Goal: Information Seeking & Learning: Compare options

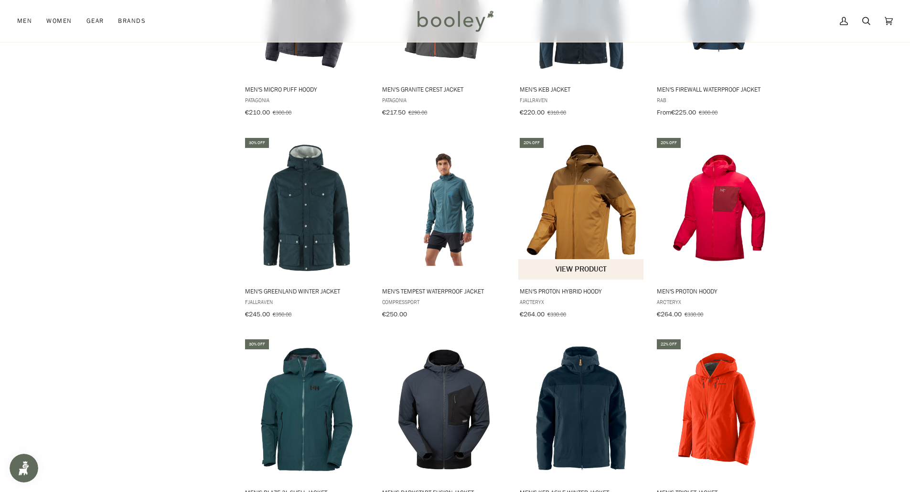
scroll to position [1907, 0]
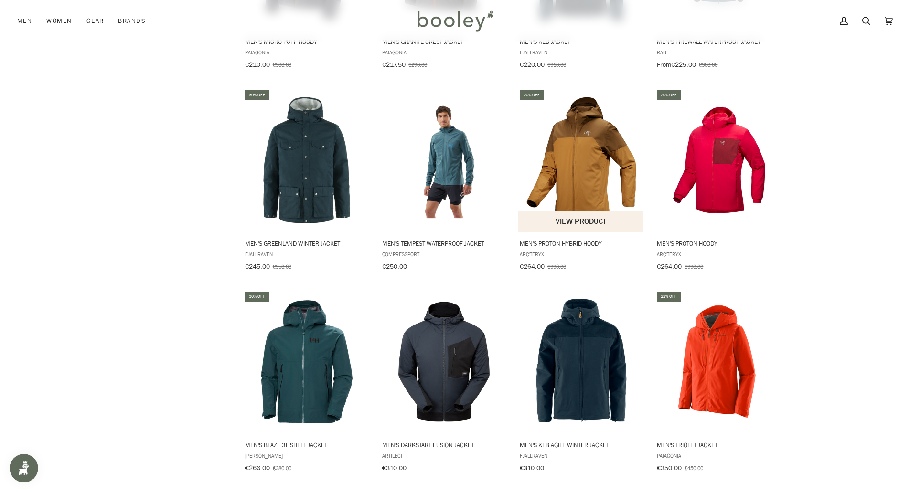
click at [577, 153] on img "Men's Proton Hybrid Hoody" at bounding box center [581, 160] width 127 height 127
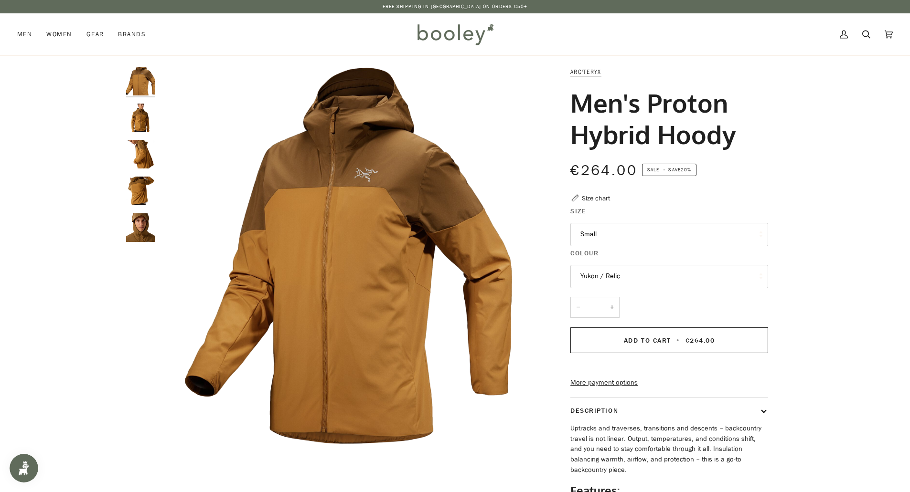
click at [143, 123] on img "Arc'teryx Men's Proton Hybrid Hoody - Booley Galway" at bounding box center [140, 118] width 29 height 29
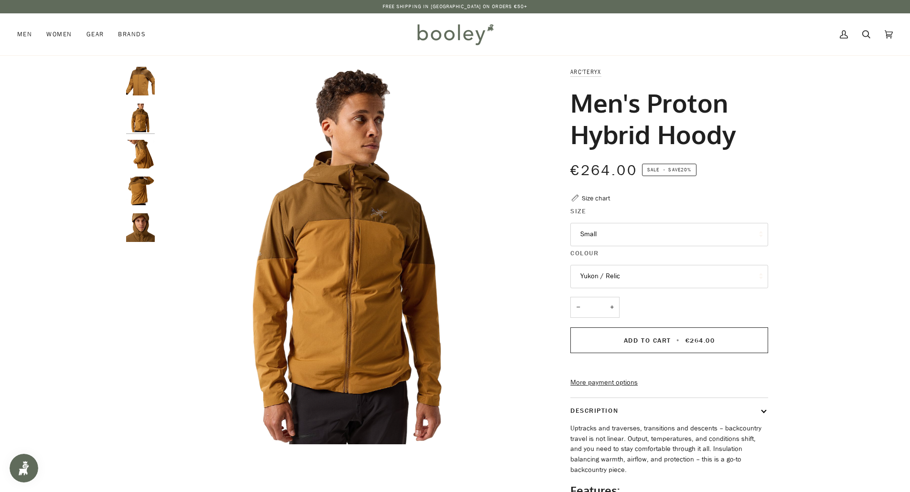
click at [143, 160] on img "Arc'teryx Men's Proton Hybrid Hoody - Booley Galway" at bounding box center [140, 154] width 29 height 29
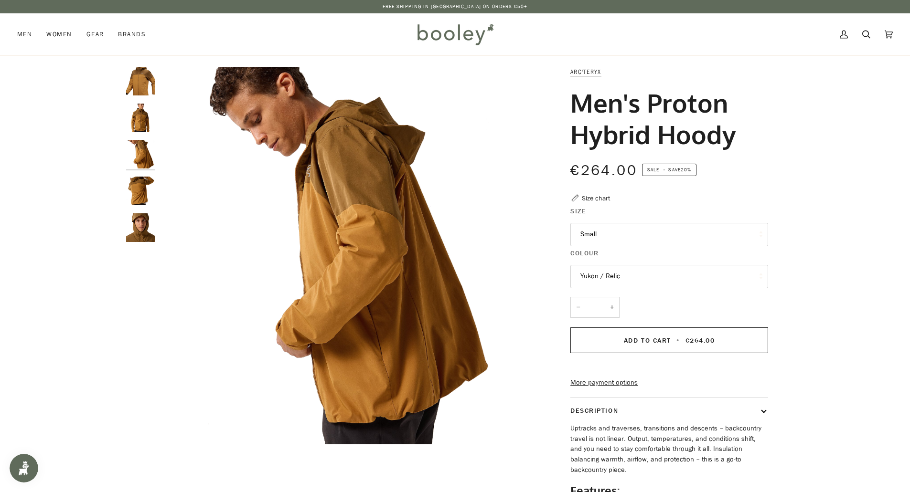
click at [139, 183] on img "Arc'teryx Men's Proton Hybrid Hoody - Booley Galway" at bounding box center [140, 191] width 29 height 29
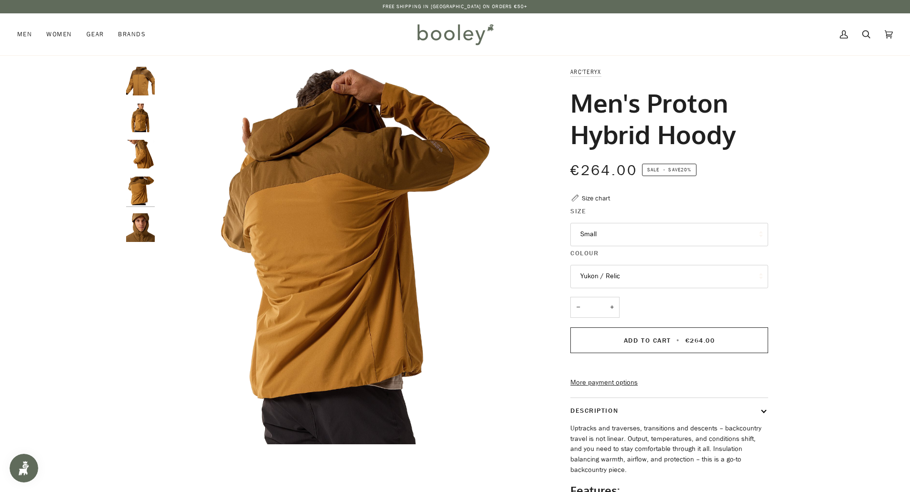
click at [132, 230] on img "Arc'teryx Men's Proton Hybrid Hoody - Booley Galway" at bounding box center [140, 228] width 29 height 29
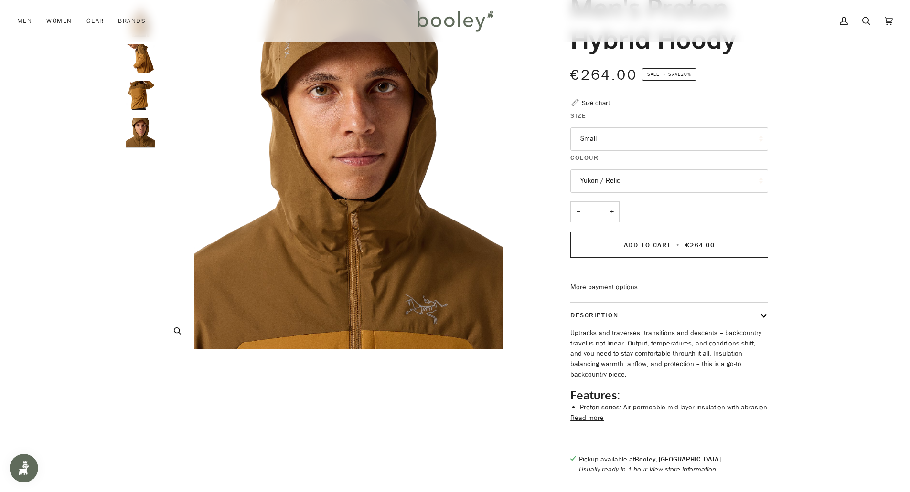
scroll to position [191, 0]
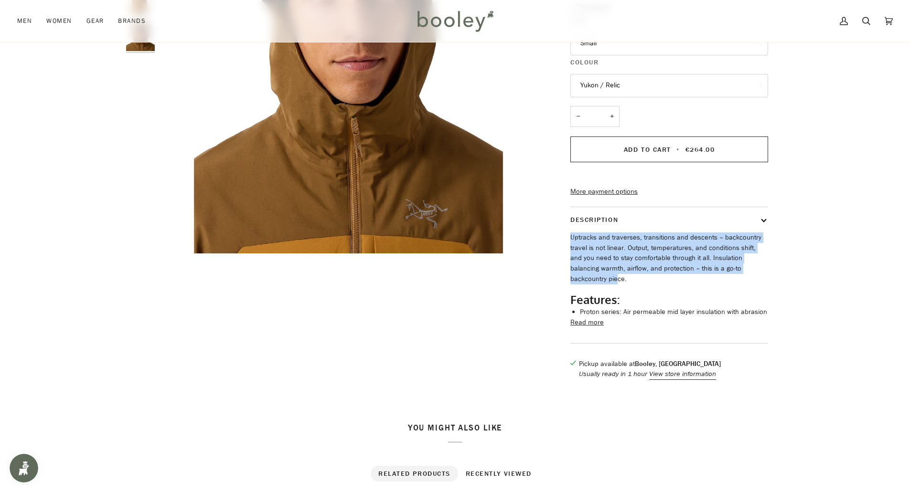
drag, startPoint x: 569, startPoint y: 253, endPoint x: 755, endPoint y: 284, distance: 188.5
click at [755, 284] on div "Arc'teryx Men's Proton Hybrid Hoody €264.00 Sale • Save 20% Size chart Size Sma…" at bounding box center [660, 132] width 215 height 513
click at [678, 273] on p "Uptracks and traverses, transitions and descents – backcountry travel is not li…" at bounding box center [669, 259] width 198 height 52
drag, startPoint x: 710, startPoint y: 278, endPoint x: 576, endPoint y: 252, distance: 136.7
click at [576, 252] on p "Uptracks and traverses, transitions and descents – backcountry travel is not li…" at bounding box center [669, 259] width 198 height 52
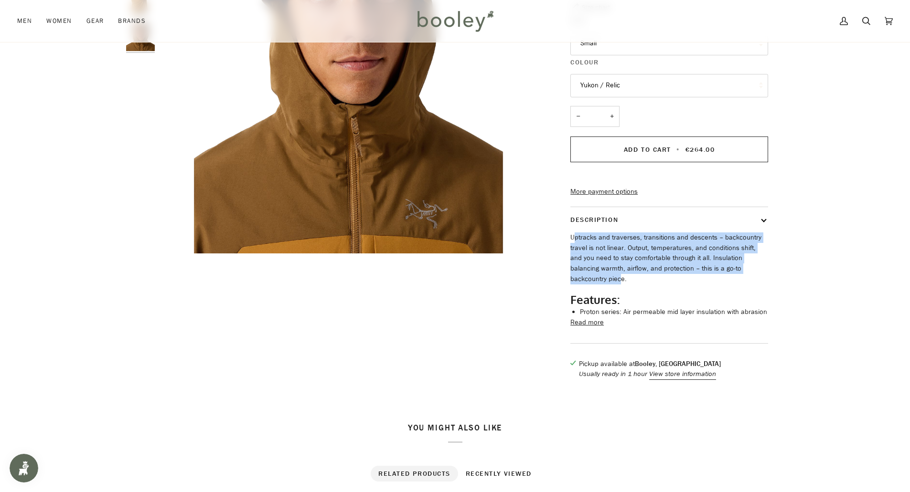
click at [622, 264] on p "Uptracks and traverses, transitions and descents – backcountry travel is not li…" at bounding box center [669, 259] width 198 height 52
drag, startPoint x: 580, startPoint y: 257, endPoint x: 648, endPoint y: 289, distance: 75.4
click at [648, 289] on div "Uptracks and traverses, transitions and descents – backcountry travel is not li…" at bounding box center [669, 275] width 198 height 85
click at [594, 328] on button "Read more" at bounding box center [586, 323] width 33 height 11
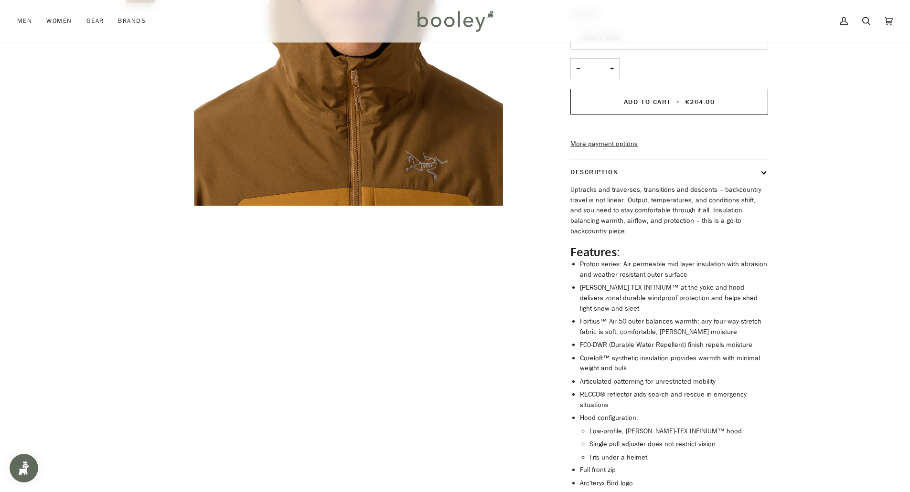
scroll to position [287, 0]
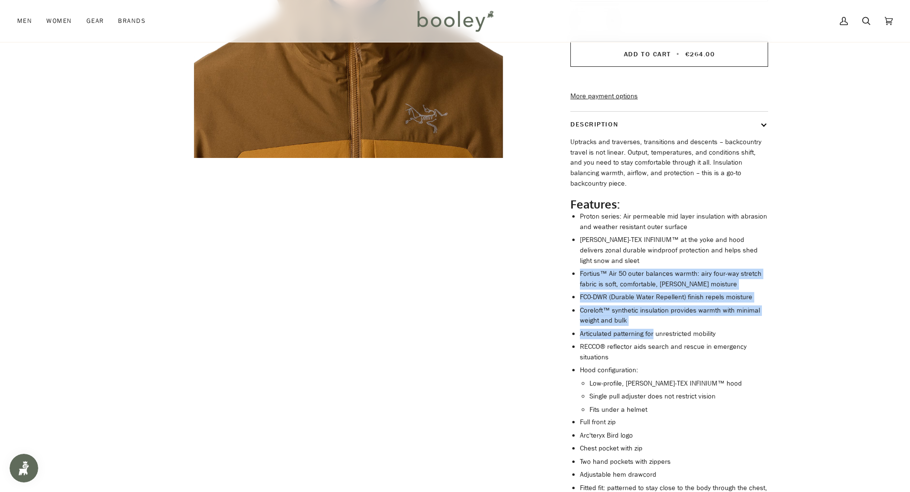
drag, startPoint x: 580, startPoint y: 277, endPoint x: 632, endPoint y: 298, distance: 56.1
click at [651, 340] on ul "Proton series: Air permeable mid layer insulation with abrasion and weather res…" at bounding box center [674, 424] width 188 height 425
click at [632, 298] on li "FC0-DWR (Durable Water Repellent) finish repels moisture" at bounding box center [674, 297] width 188 height 11
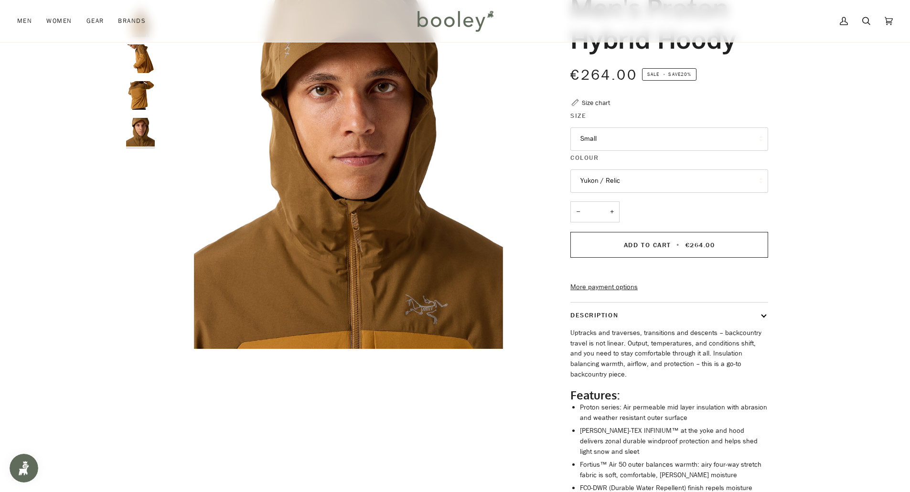
scroll to position [0, 0]
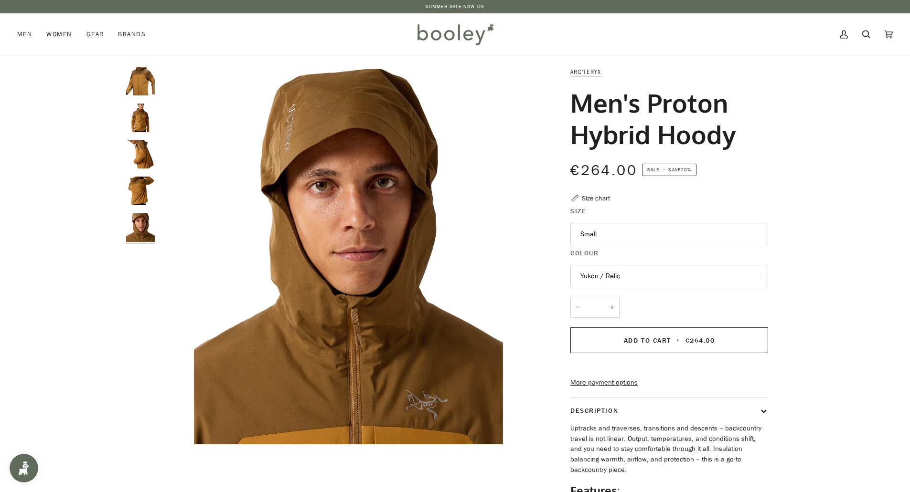
click at [149, 159] on img "Arc'teryx Men's Proton Hybrid Hoody - Booley Galway" at bounding box center [140, 154] width 29 height 29
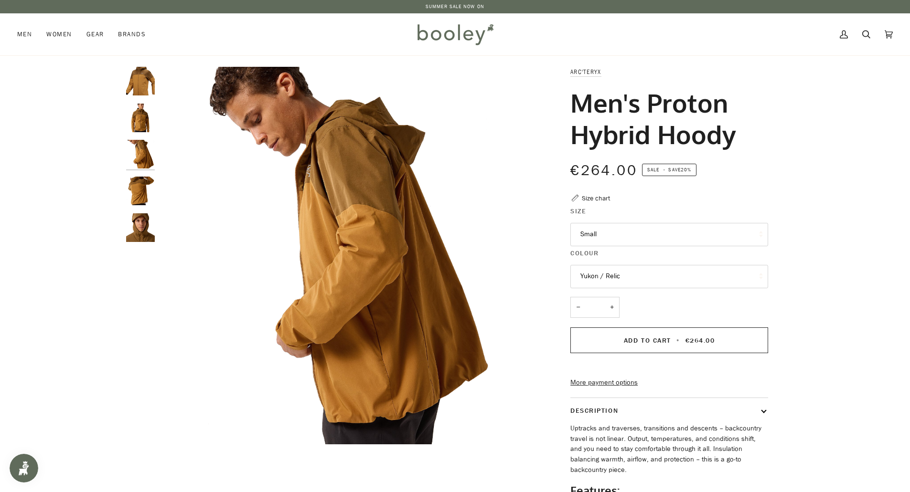
click at [143, 192] on img "Arc'teryx Men's Proton Hybrid Hoody - Booley Galway" at bounding box center [140, 191] width 29 height 29
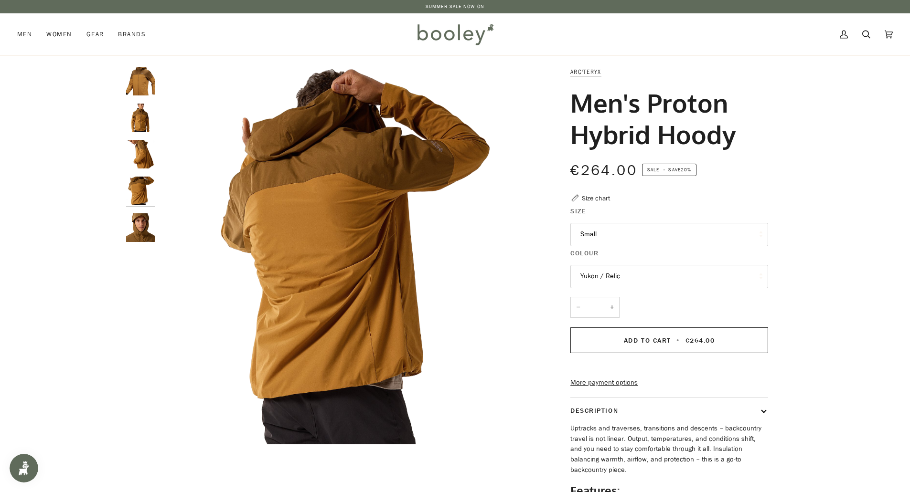
click at [145, 226] on img "Arc'teryx Men's Proton Hybrid Hoody - Booley Galway" at bounding box center [140, 228] width 29 height 29
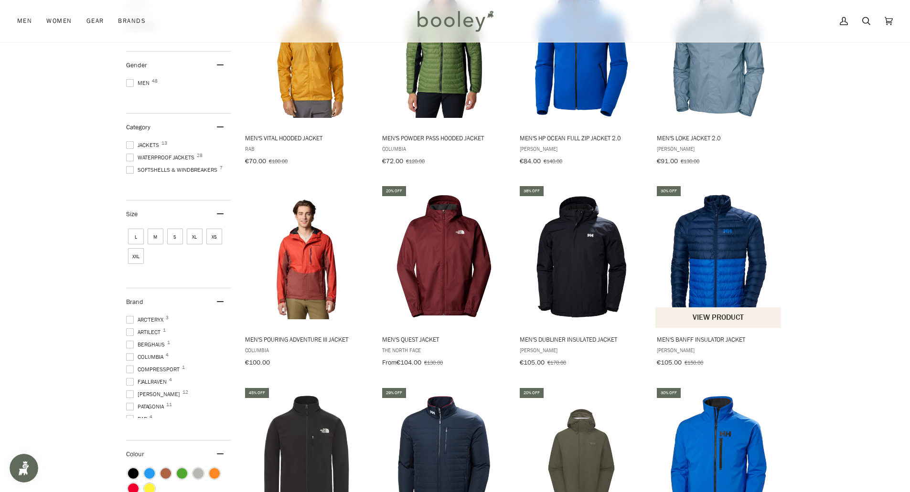
scroll to position [92, 0]
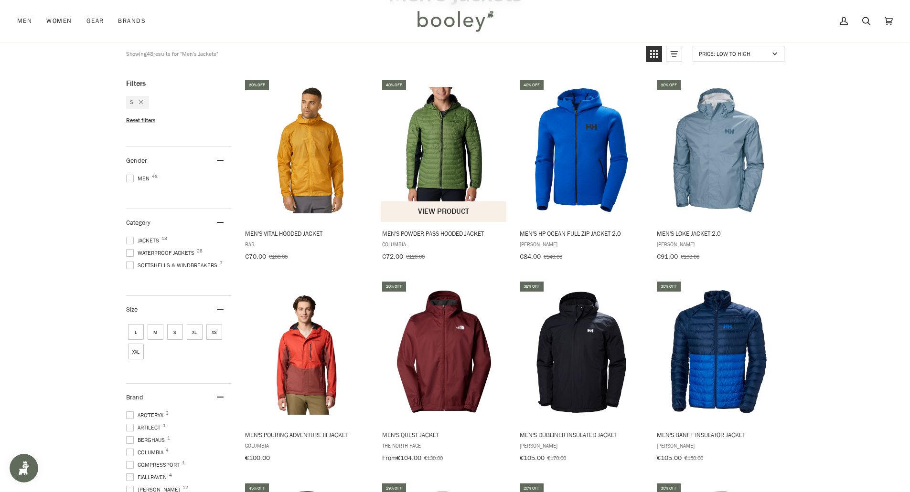
click at [433, 157] on img "Men's Powder Pass Hooded Jacket" at bounding box center [444, 150] width 127 height 127
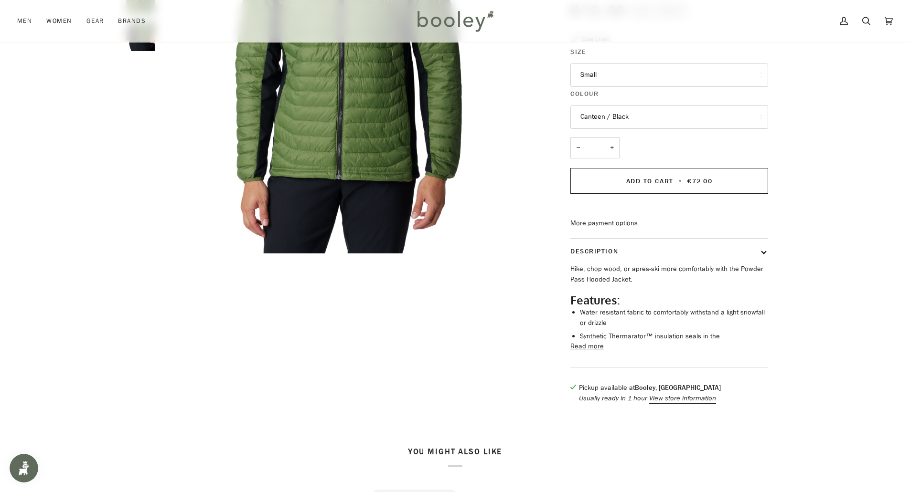
click at [594, 352] on button "Read more" at bounding box center [586, 347] width 33 height 11
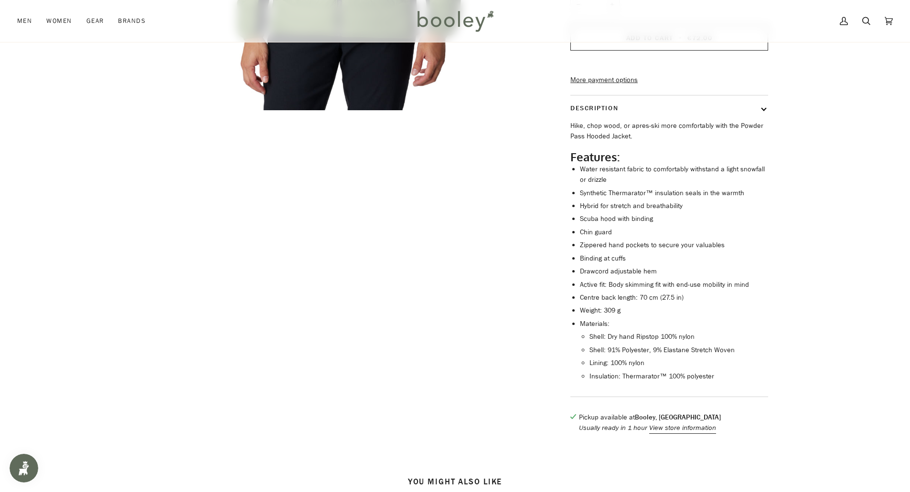
scroll to position [48, 0]
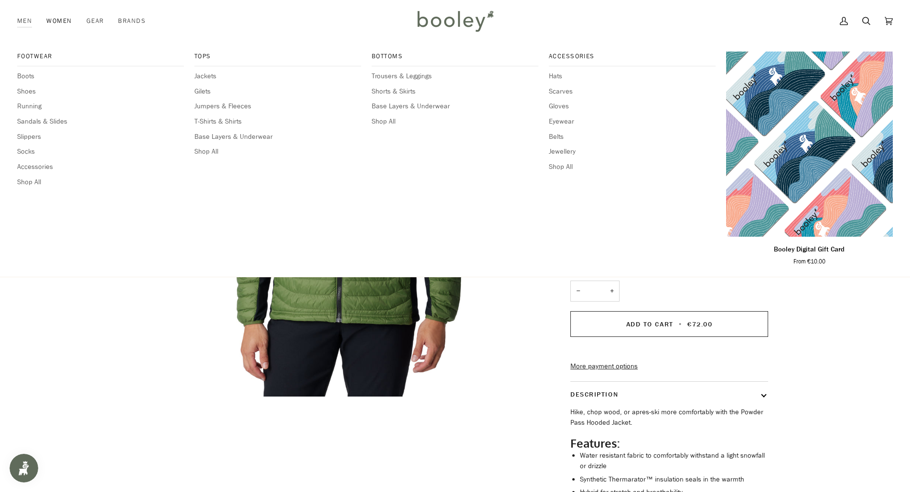
click at [134, 145] on div "Footwear Boots Shoes Running Sandals & Slides Slippers Socks Accessories Shop A…" at bounding box center [100, 160] width 167 height 216
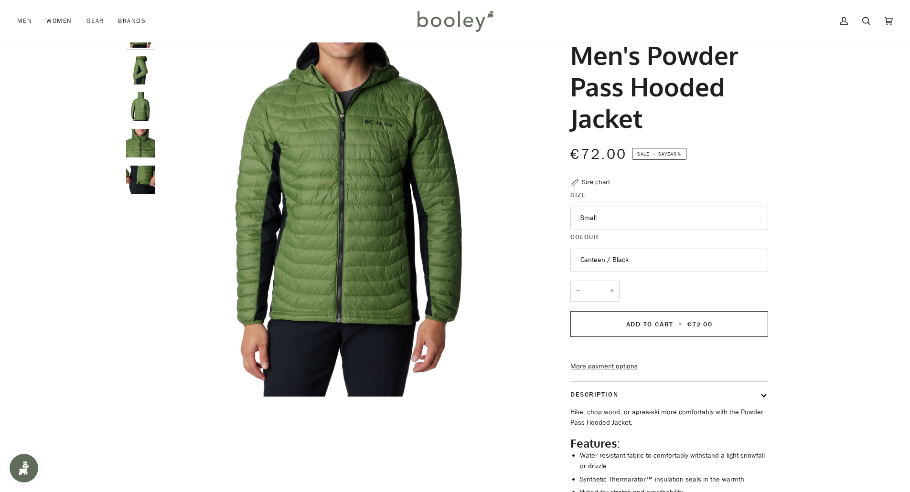
click img "Columbia Men's Powder Pass Hooded Jacket Canteen / Black - Booley Galway"
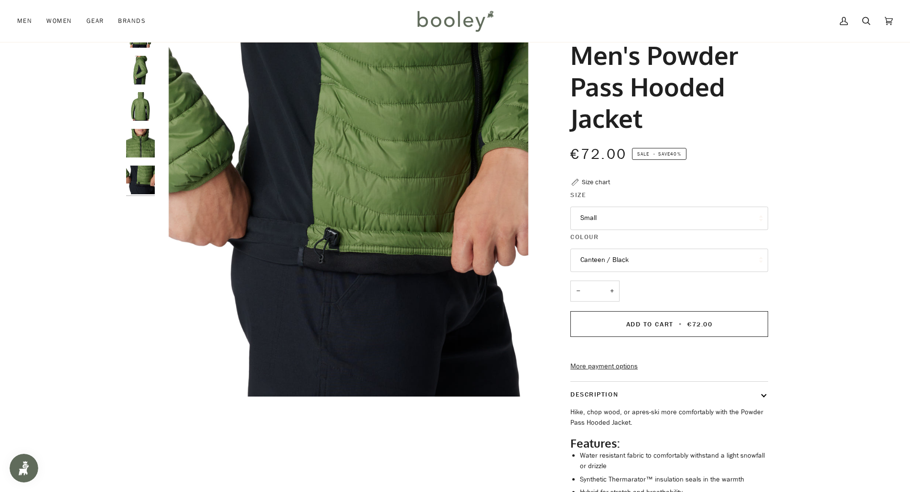
click img "Columbia Men's Powder Pass Hooded Jacket Canteen / Black - Booley Galway"
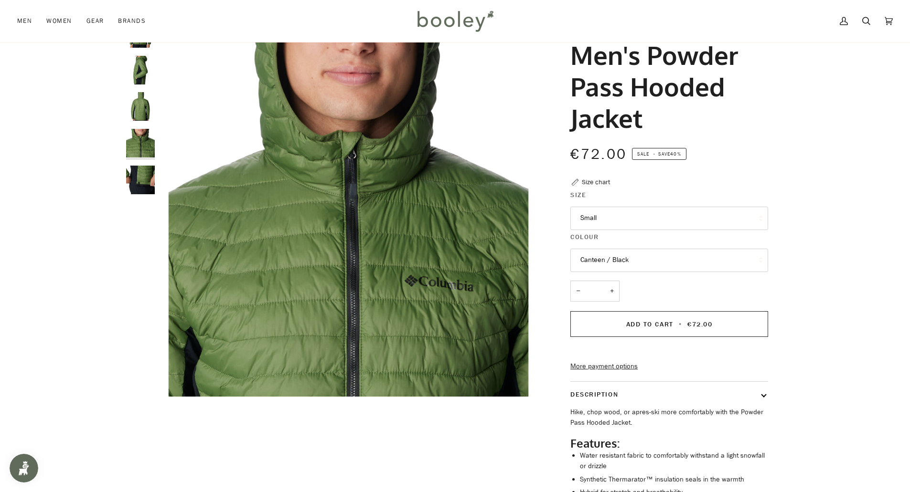
click img "Columbia Men's Powder Pass Hooded Jacket Canteen / Black - Booley Galway"
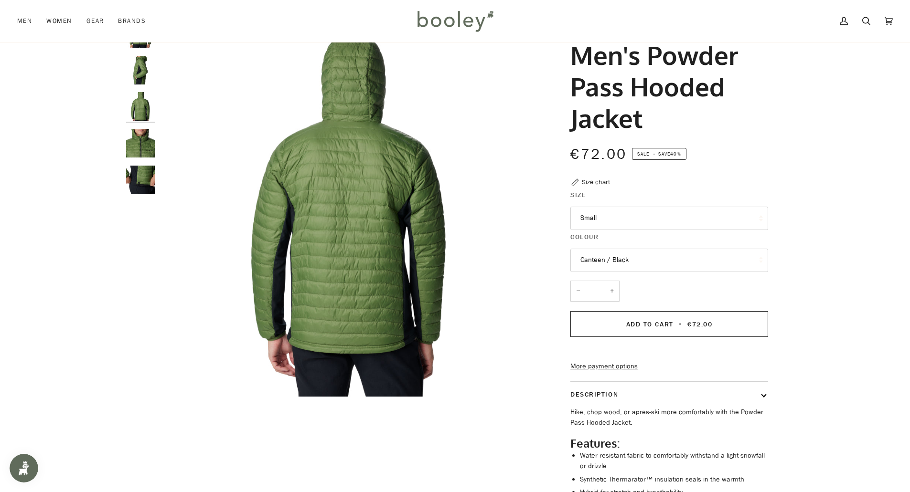
click img "Columbia Men's Powder Pass Hooded Jacket Canteen / Black - Booley Galway"
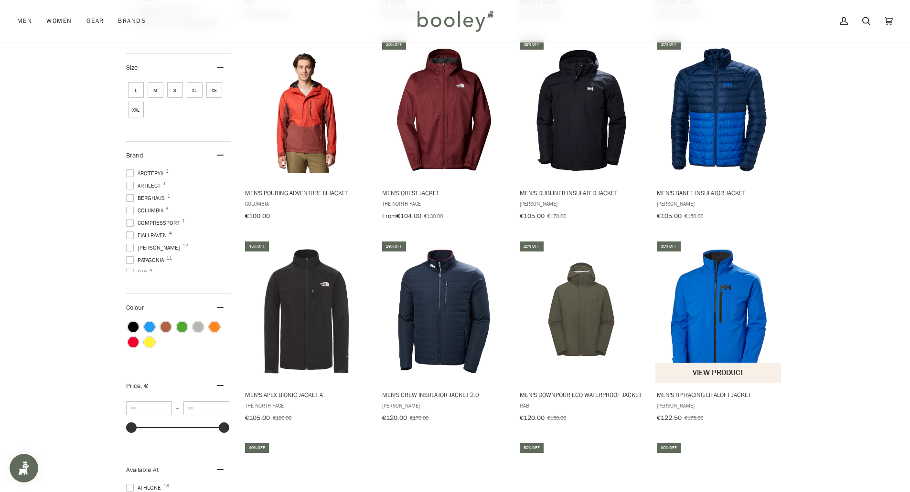
scroll to position [382, 0]
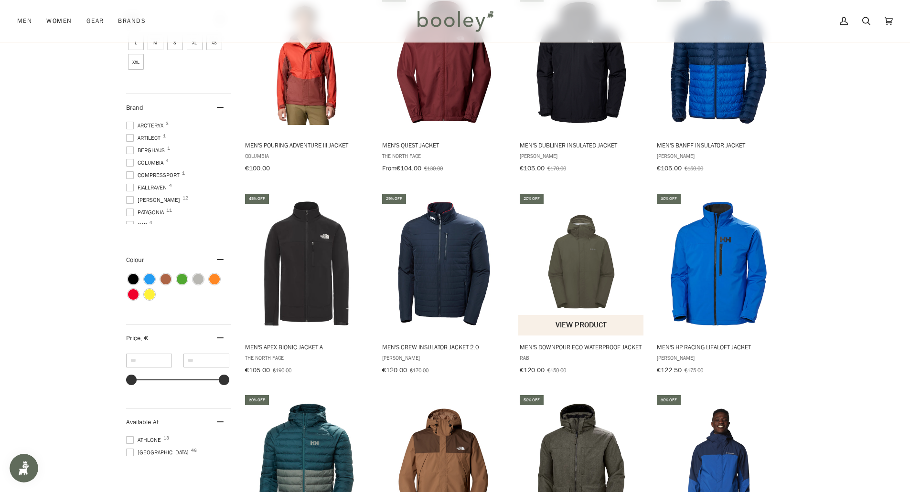
click at [582, 257] on img "Men's Downpour Eco Waterproof Jacket" at bounding box center [581, 264] width 127 height 127
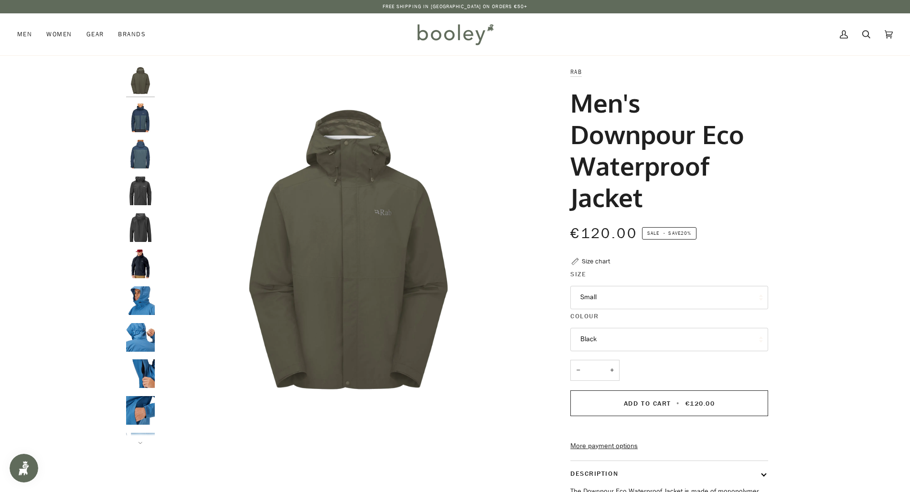
click at [620, 341] on button "Black" at bounding box center [669, 339] width 198 height 23
click at [603, 384] on span "Tempest Blue / Orion Blue" at bounding box center [619, 386] width 79 height 9
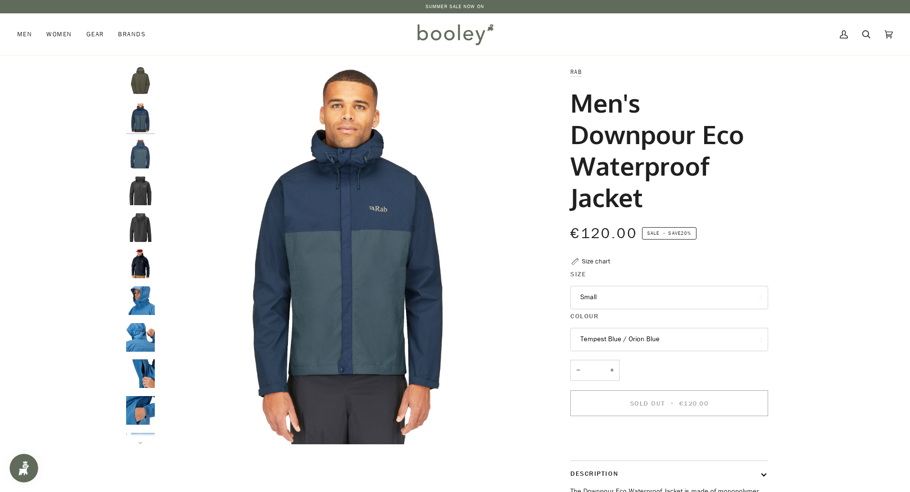
click at [611, 336] on button "Tempest Blue / Orion Blue" at bounding box center [669, 339] width 198 height 23
click at [590, 412] on span "Black" at bounding box center [588, 410] width 16 height 9
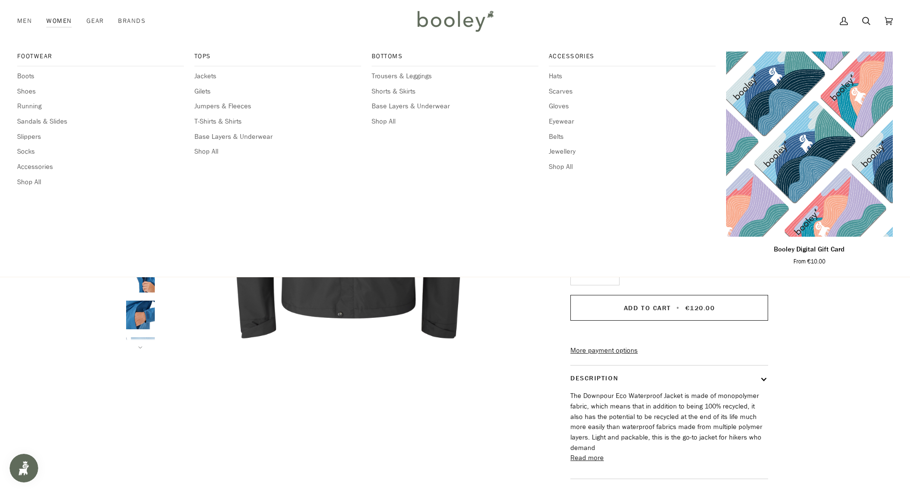
scroll to position [239, 0]
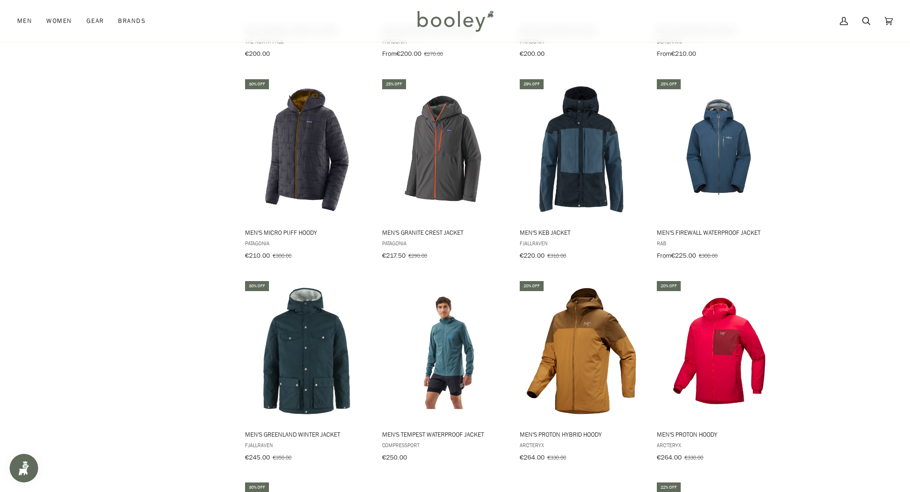
scroll to position [1764, 0]
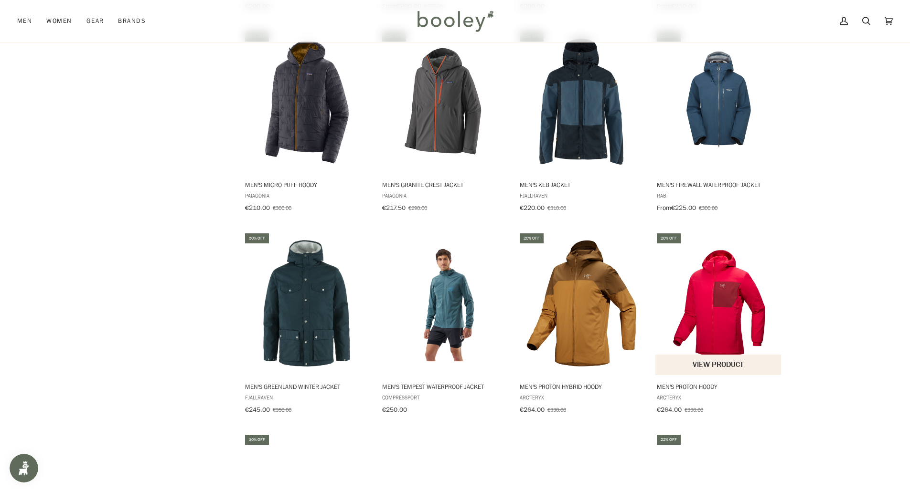
click at [711, 286] on img "Men's Proton Hoody" at bounding box center [718, 303] width 127 height 127
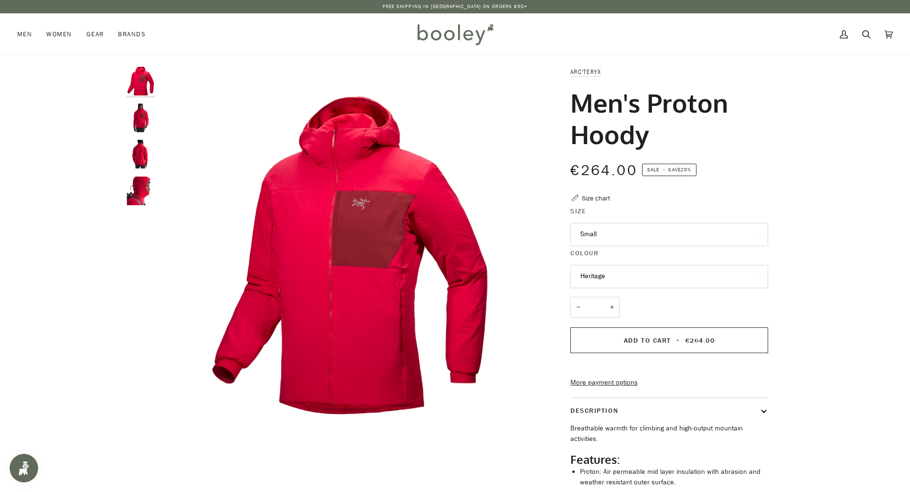
click at [610, 275] on button "Heritage" at bounding box center [669, 276] width 198 height 23
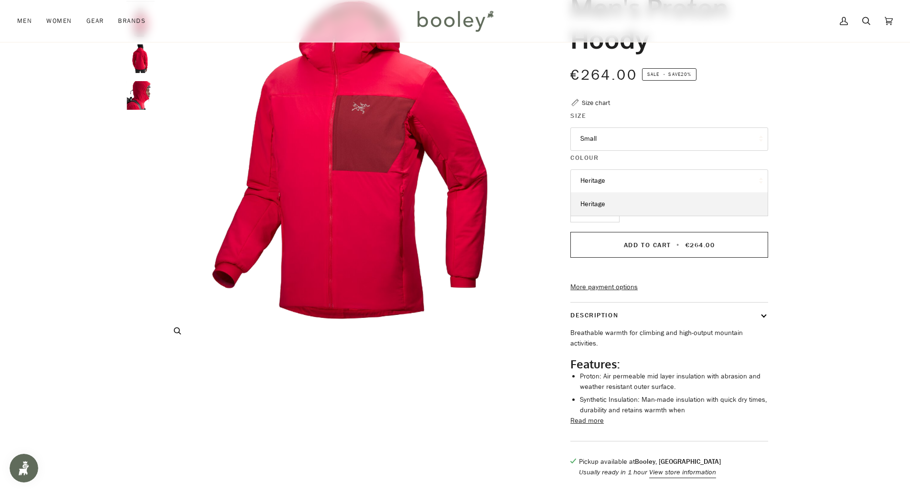
scroll to position [191, 0]
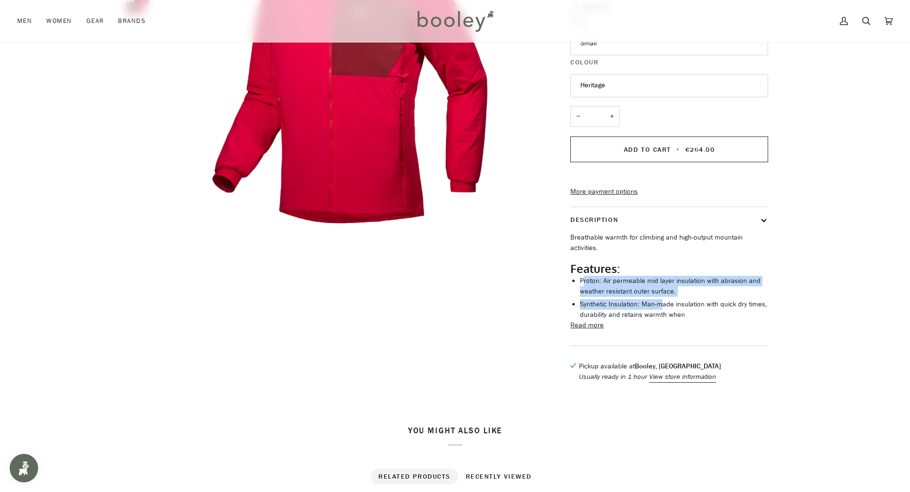
drag, startPoint x: 582, startPoint y: 296, endPoint x: 660, endPoint y: 322, distance: 82.2
click at [660, 320] on ul "Proton: Air permeable mid layer insulation with abrasion and weather resistant …" at bounding box center [674, 298] width 188 height 44
click at [623, 314] on ul "Proton: Air permeable mid layer insulation with abrasion and weather resistant …" at bounding box center [674, 298] width 188 height 44
drag, startPoint x: 673, startPoint y: 331, endPoint x: 587, endPoint y: 294, distance: 93.5
click at [587, 294] on ul "Proton: Air permeable mid layer insulation with abrasion and weather resistant …" at bounding box center [674, 298] width 188 height 44
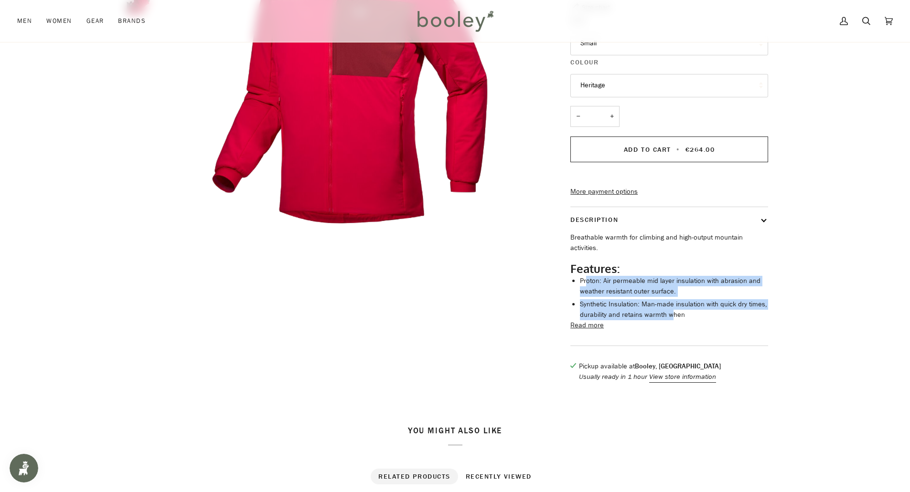
click at [615, 316] on li "Synthetic Insulation: Man-made insulation with quick dry times, durability and …" at bounding box center [674, 309] width 188 height 21
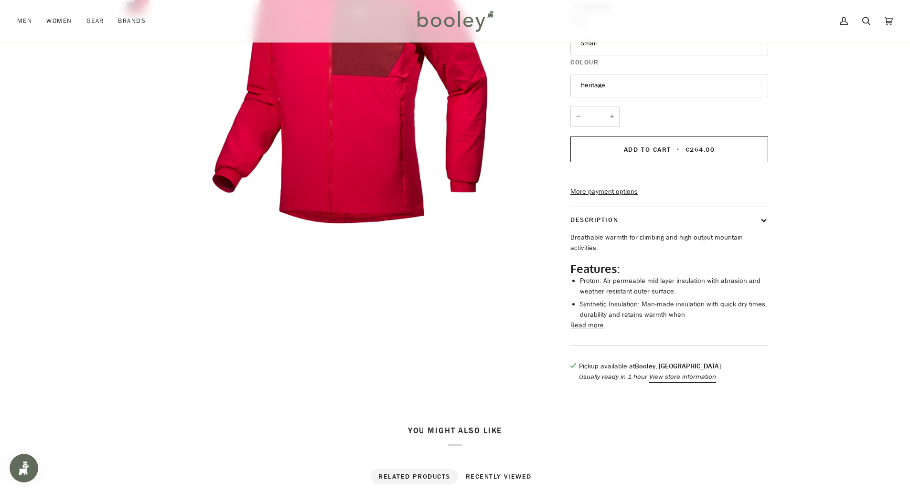
click at [583, 331] on button "Read more" at bounding box center [586, 326] width 33 height 11
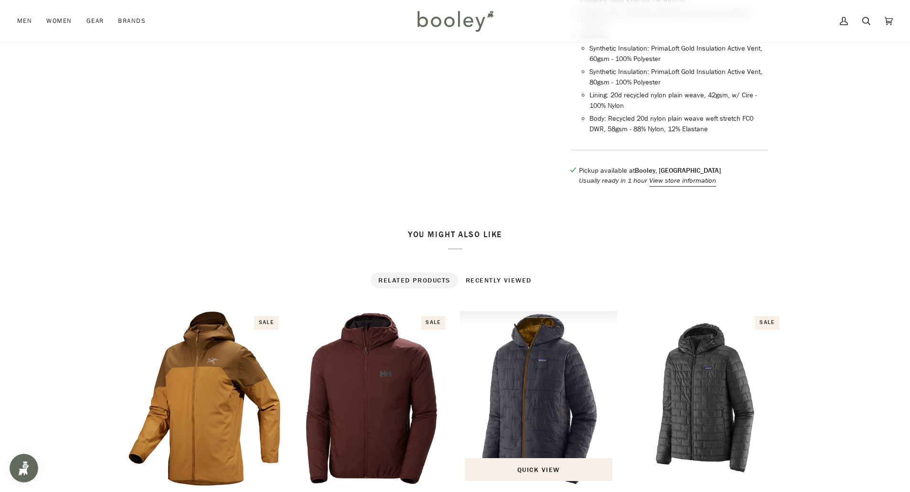
scroll to position [717, 0]
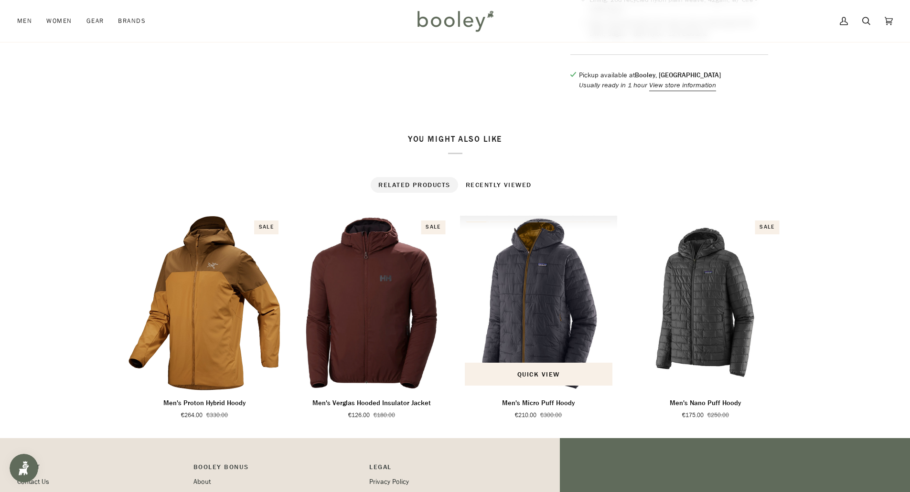
click at [541, 320] on img "Men's Micro Puff Hoody" at bounding box center [539, 303] width 158 height 175
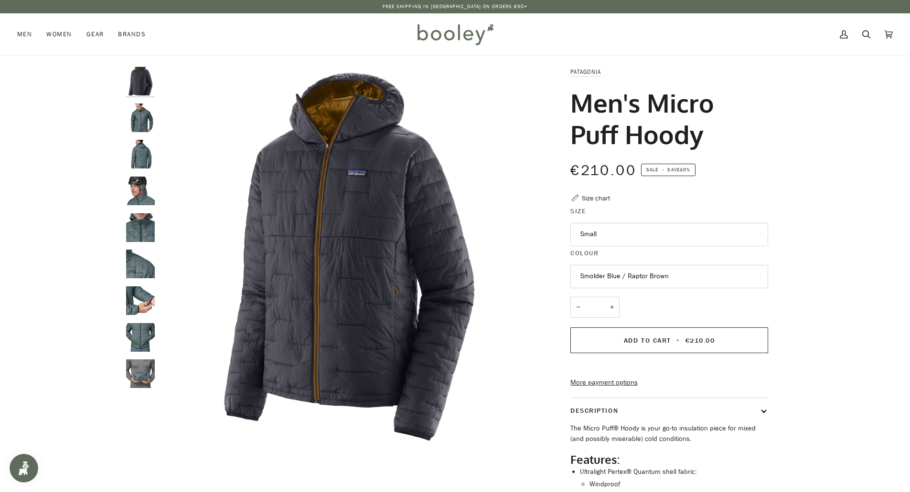
click at [614, 276] on button "Smolder Blue / Raptor Brown" at bounding box center [669, 276] width 198 height 23
click at [777, 268] on div "Patagonia Men's Micro Puff Hoody €210.00 Sale • Save 30% Size chart Size Small …" at bounding box center [660, 331] width 247 height 528
click at [132, 121] on img "Patagonia Men's Micro Puff Hoody - Booley Galway" at bounding box center [140, 118] width 29 height 29
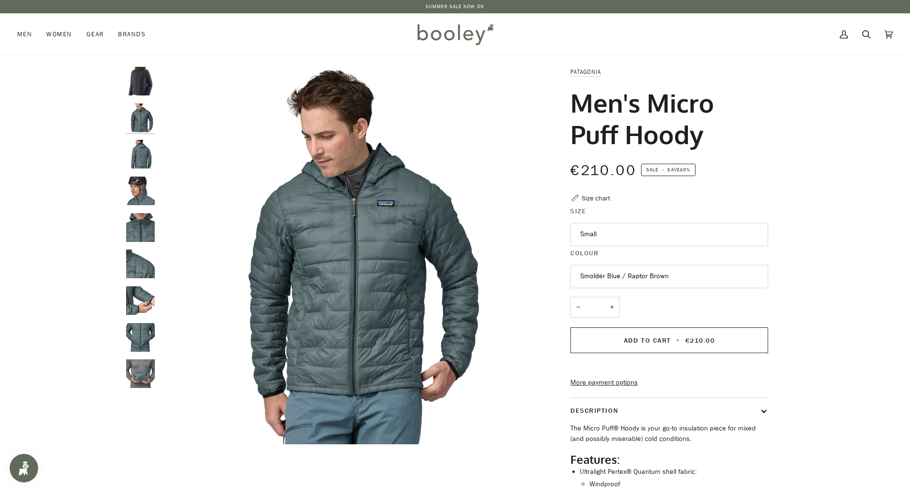
click at [134, 155] on img "Patagonia Men's Micro Puff Hoody - Booley Galway" at bounding box center [140, 154] width 29 height 29
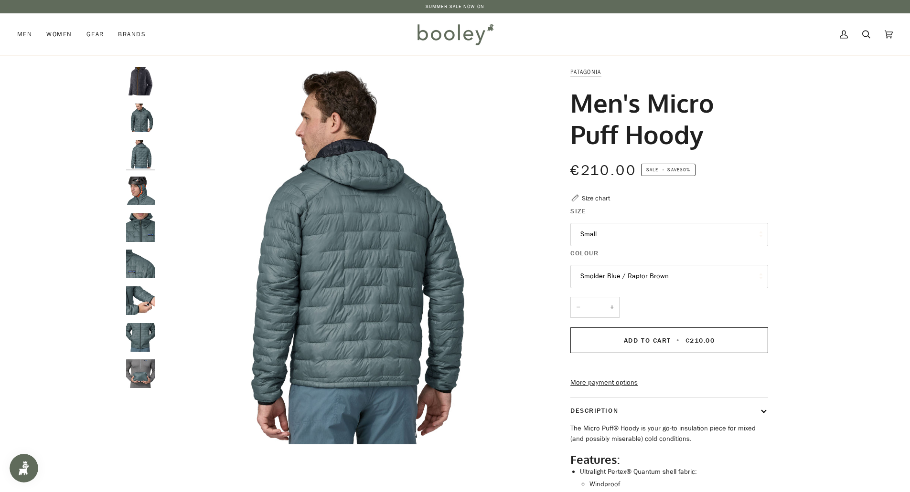
click at [135, 190] on img "Patagonia Men's Micro Puff Hoody - Booley Galway" at bounding box center [140, 191] width 29 height 29
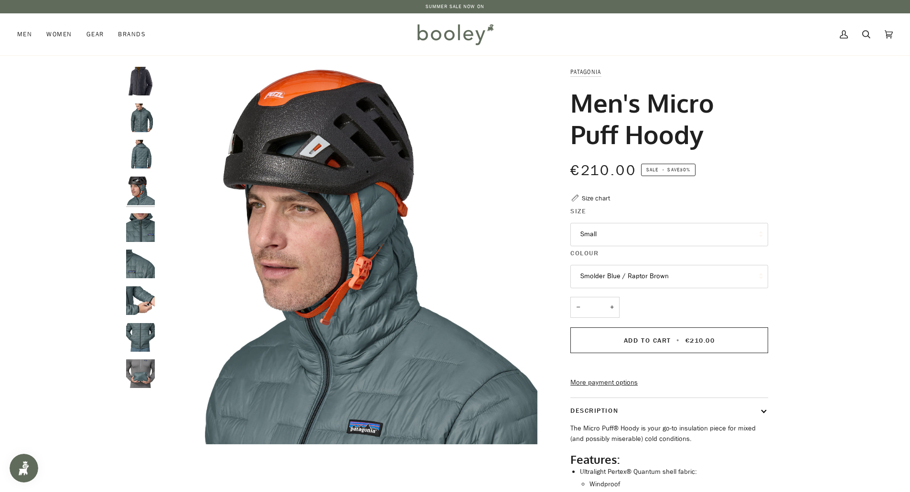
click at [670, 287] on button "Smolder Blue / Raptor Brown" at bounding box center [669, 276] width 198 height 23
click at [903, 288] on div "Zoom" at bounding box center [455, 331] width 910 height 528
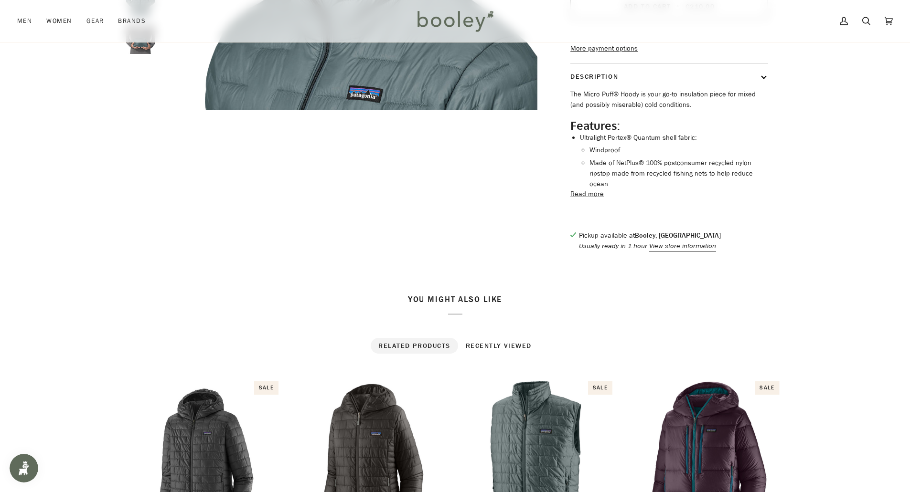
scroll to position [430, 0]
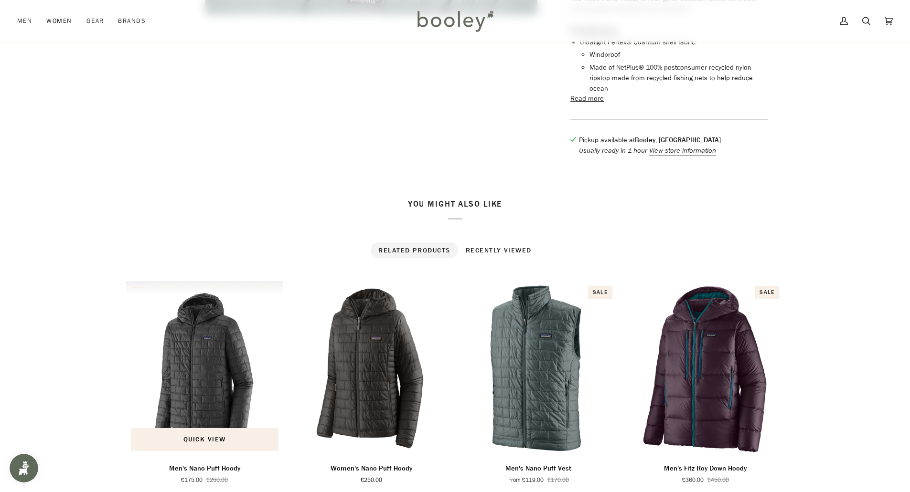
click at [183, 347] on img "Men's Nano Puff Hoody" at bounding box center [205, 368] width 158 height 175
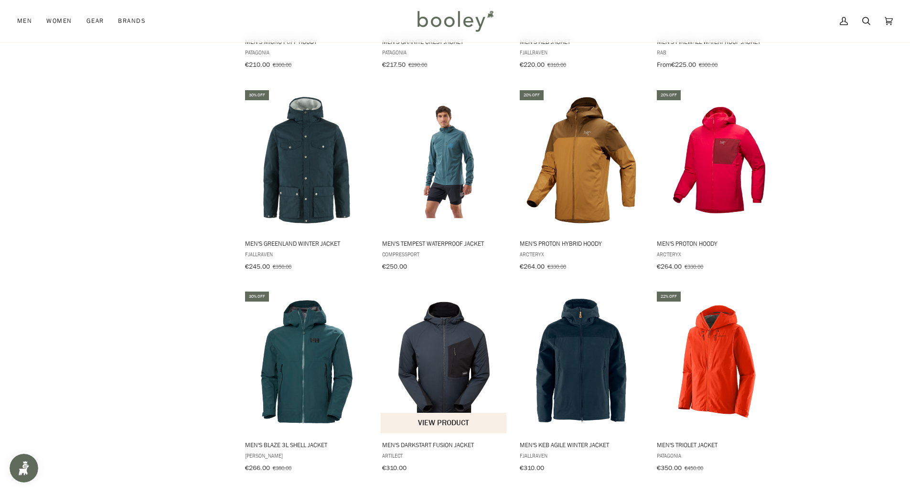
scroll to position [1860, 0]
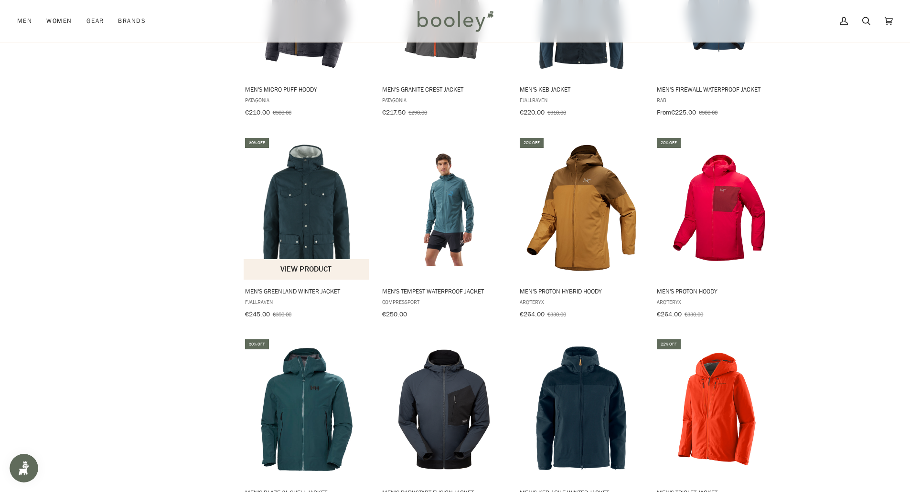
click at [312, 178] on img "Men's Greenland Winter Jacket" at bounding box center [307, 208] width 127 height 127
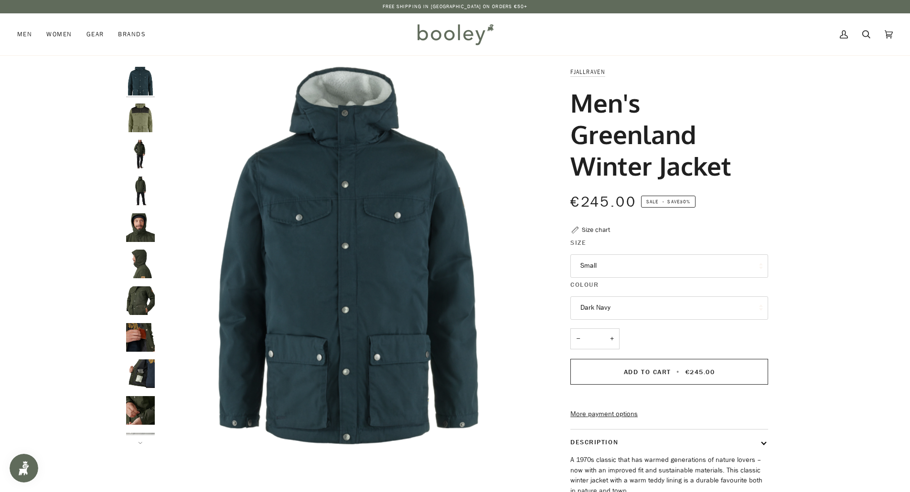
click at [599, 309] on button "Dark Navy" at bounding box center [669, 308] width 198 height 23
click at [614, 358] on span "Green / Dark Grey" at bounding box center [607, 354] width 54 height 9
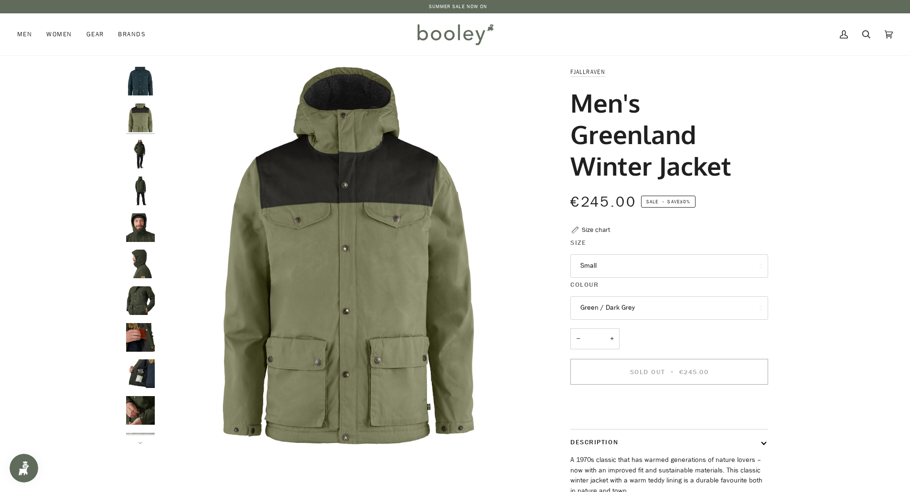
click at [614, 310] on button "Green / Dark Grey" at bounding box center [669, 308] width 198 height 23
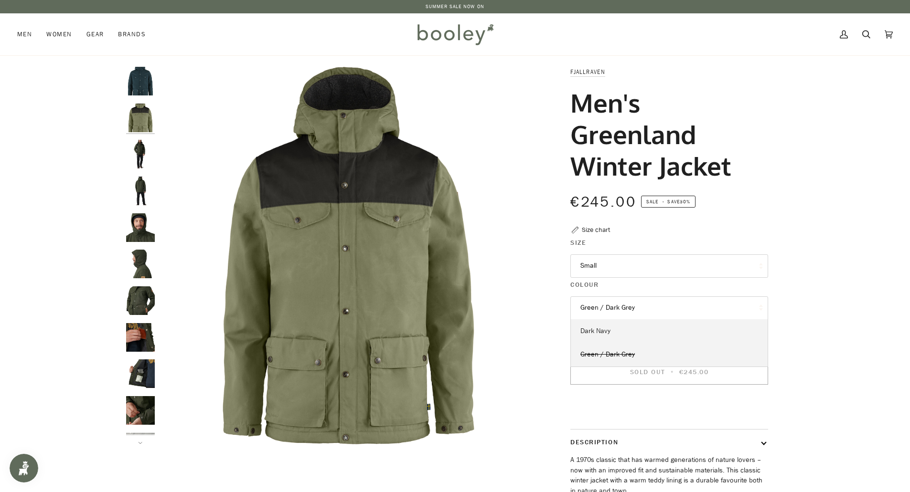
click at [599, 332] on span "Dark Navy" at bounding box center [595, 331] width 30 height 9
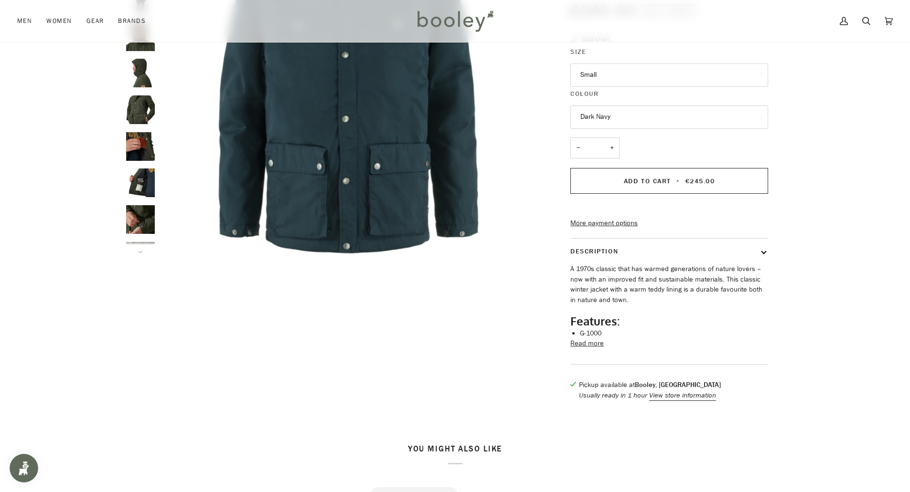
scroll to position [239, 0]
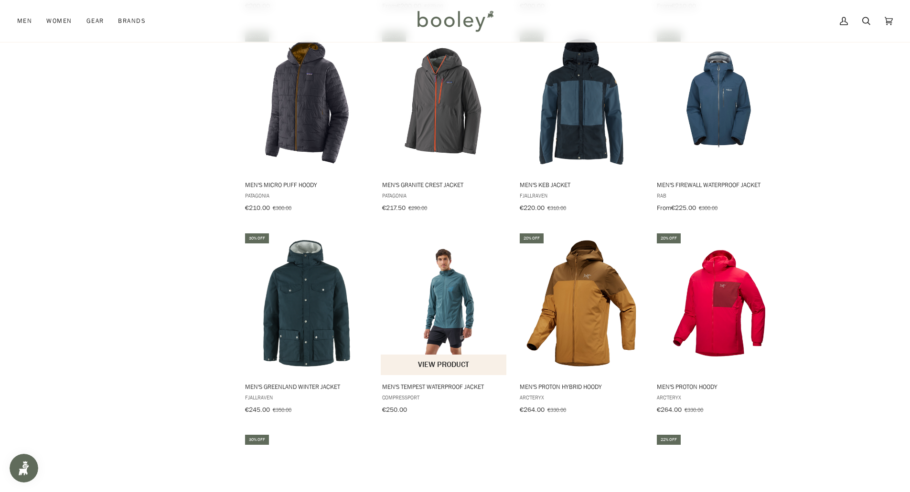
scroll to position [1716, 0]
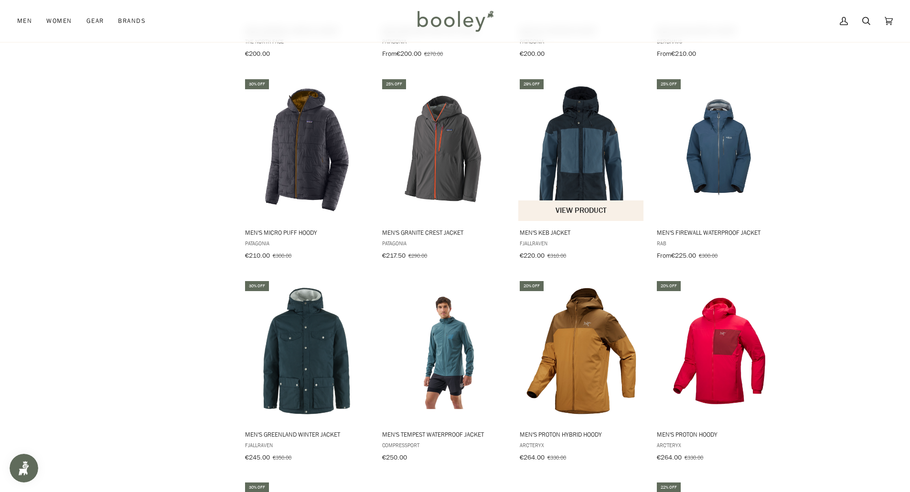
click at [571, 150] on img "Men's Keb Jacket" at bounding box center [581, 149] width 127 height 127
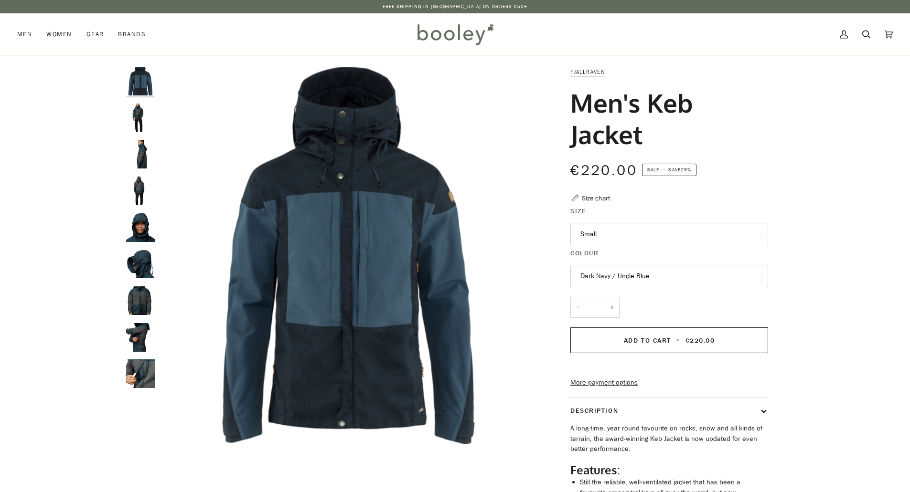
click at [613, 280] on button "Dark Navy / Uncle Blue" at bounding box center [669, 276] width 198 height 23
click at [141, 229] on img "Fjallraven Men's Keb Jacket - Booley Galway" at bounding box center [140, 228] width 29 height 29
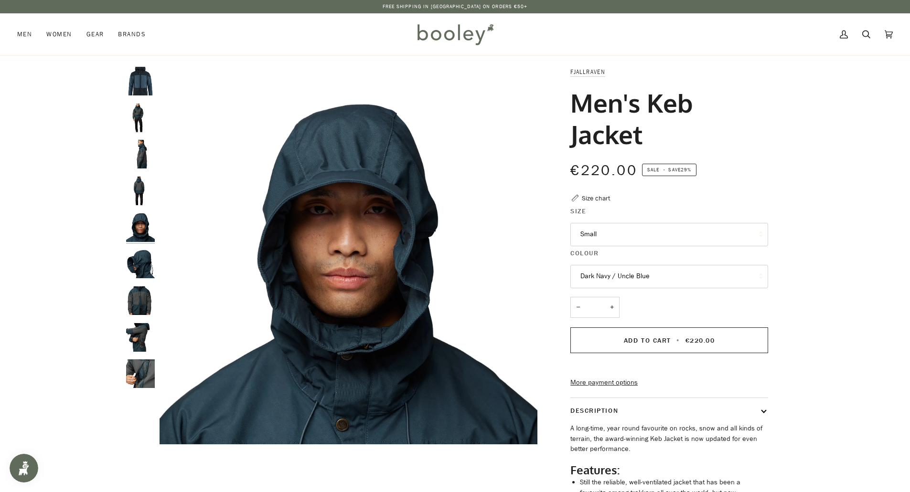
click at [141, 264] on img "Fjallraven Men's Keb Jacket - Booley Galway" at bounding box center [140, 264] width 29 height 29
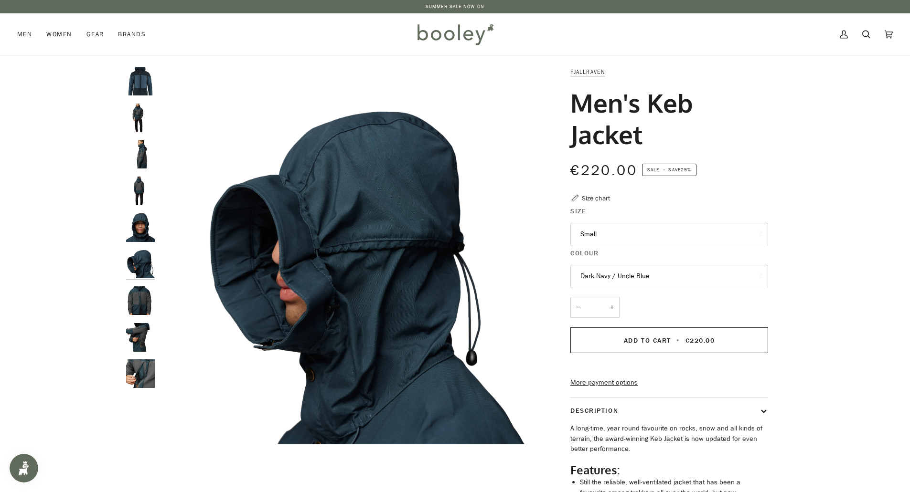
click at [141, 300] on img "Fjallraven Men's Keb Jacket - Booley Galway" at bounding box center [140, 301] width 29 height 29
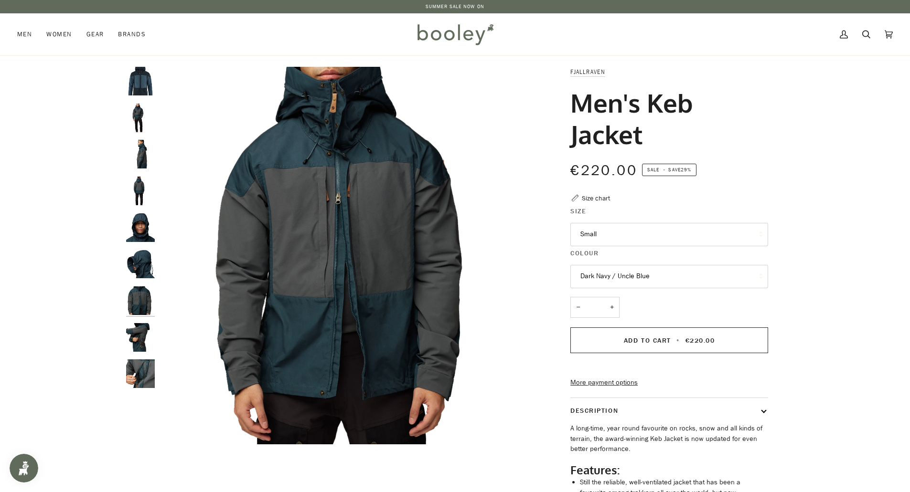
click at [138, 323] on div at bounding box center [142, 232] width 33 height 330
click at [143, 333] on img "Fjallraven Men's Keb Jacket - Booley Galway" at bounding box center [140, 337] width 29 height 29
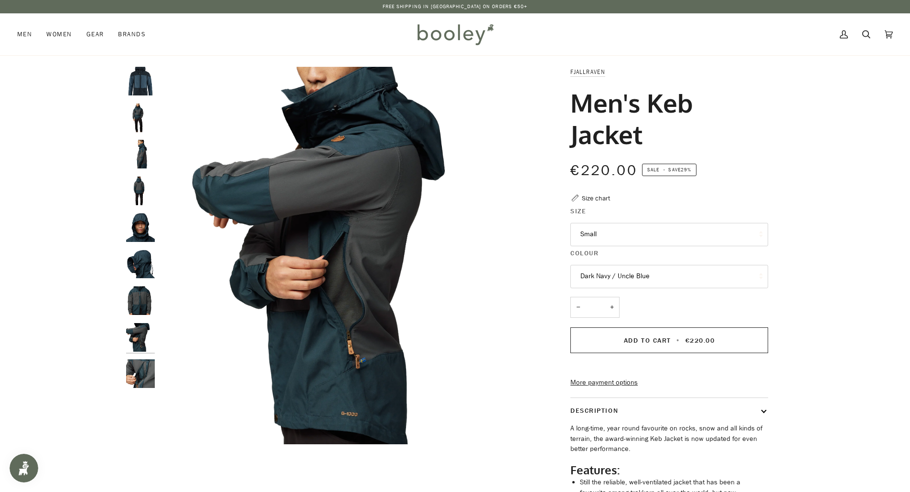
click at [142, 304] on img "Fjallraven Men's Keb Jacket - Booley Galway" at bounding box center [140, 301] width 29 height 29
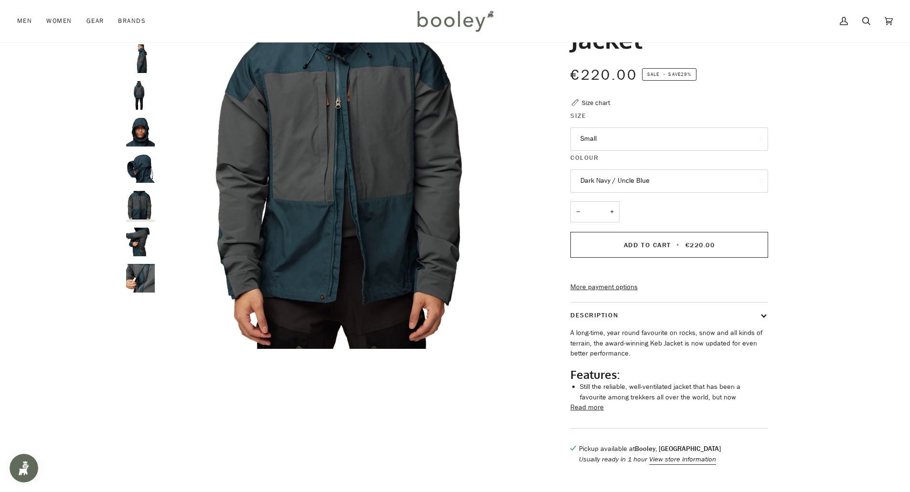
scroll to position [143, 0]
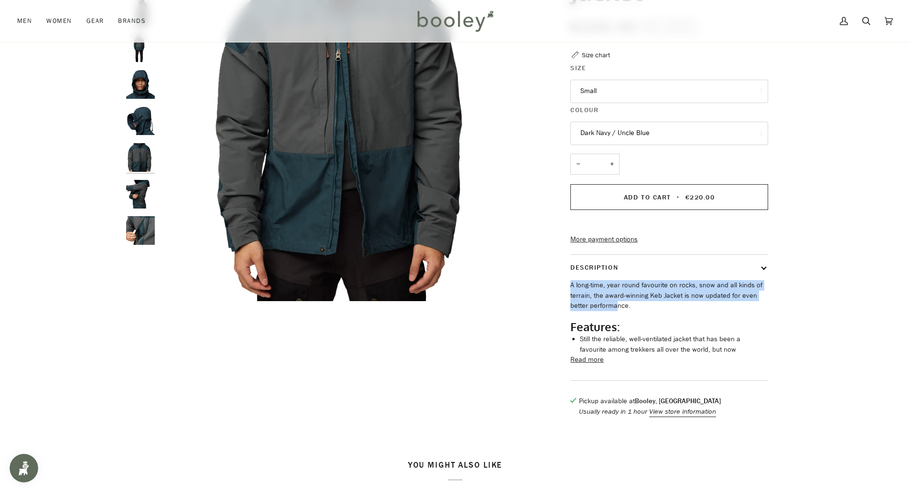
drag, startPoint x: 572, startPoint y: 301, endPoint x: 619, endPoint y: 323, distance: 52.1
click at [619, 311] on p "A long-time, year round favourite on rocks, snow and all kinds of terrain, the …" at bounding box center [669, 295] width 198 height 31
click at [643, 311] on p "A long-time, year round favourite on rocks, snow and all kinds of terrain, the …" at bounding box center [669, 295] width 198 height 31
drag, startPoint x: 618, startPoint y: 320, endPoint x: 571, endPoint y: 301, distance: 50.4
click at [571, 301] on p "A long-time, year round favourite on rocks, snow and all kinds of terrain, the …" at bounding box center [669, 295] width 198 height 31
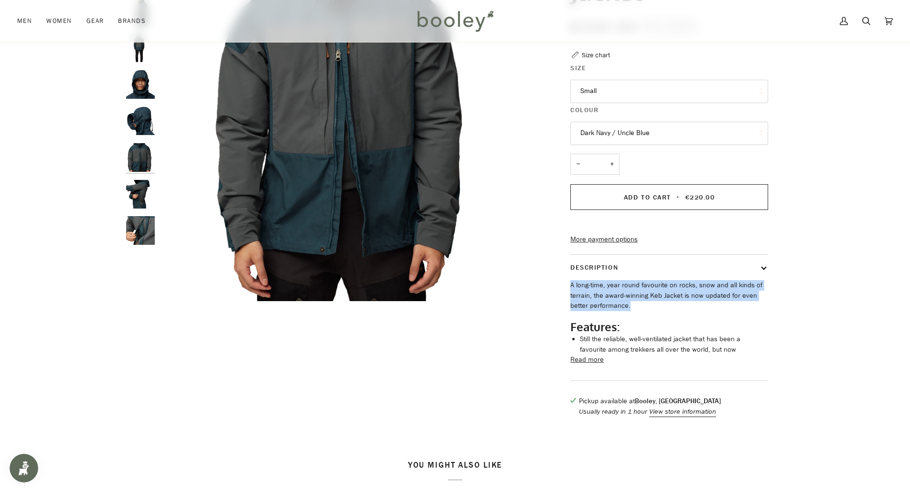
click at [599, 311] on p "A long-time, year round favourite on rocks, snow and all kinds of terrain, the …" at bounding box center [669, 295] width 198 height 31
click at [595, 365] on button "Read more" at bounding box center [586, 360] width 33 height 11
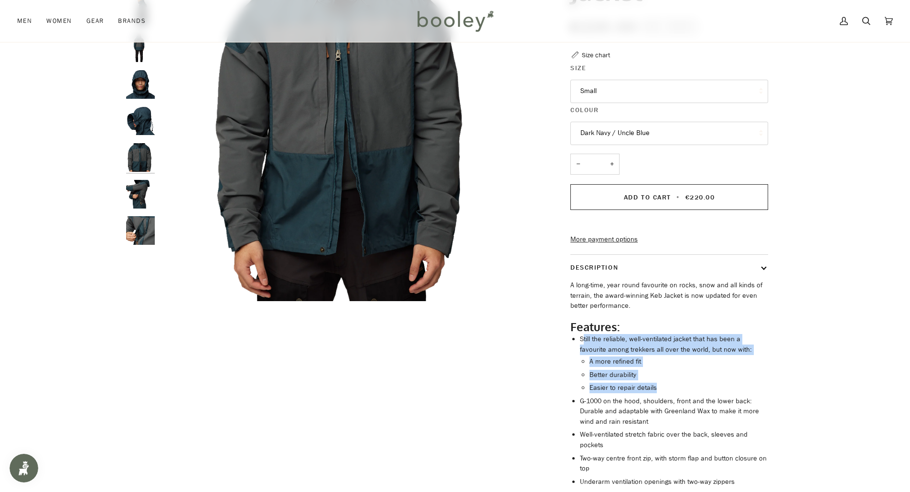
drag, startPoint x: 583, startPoint y: 357, endPoint x: 648, endPoint y: 399, distance: 77.8
click at [654, 394] on li "Still the reliable, well-ventilated jacket that has been a favourite among trek…" at bounding box center [674, 363] width 188 height 59
click at [611, 381] on li "Better durability" at bounding box center [678, 375] width 179 height 11
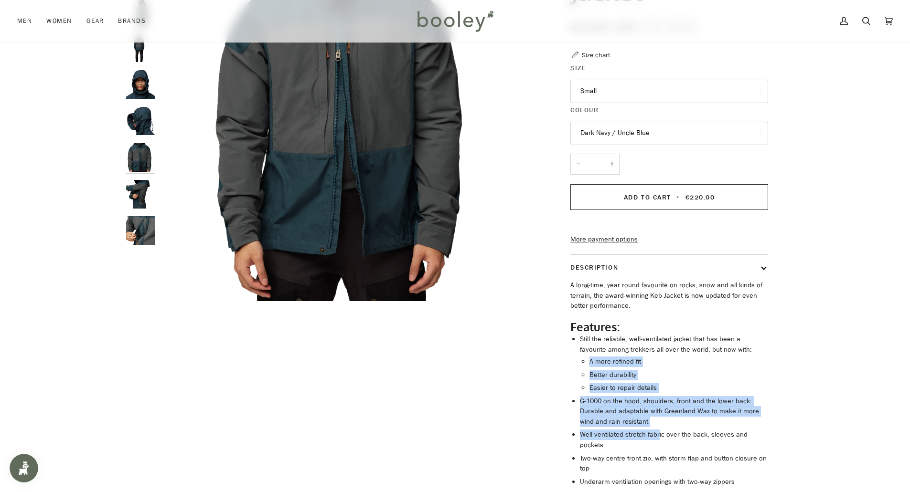
drag, startPoint x: 590, startPoint y: 376, endPoint x: 657, endPoint y: 446, distance: 96.6
click at [657, 446] on ul "Still the reliable, well-ventilated jacket that has been a favourite among trek…" at bounding box center [674, 479] width 188 height 291
click at [633, 424] on li "G-1000 on the hood, shoulders, front and the lower back: Durable and adaptable …" at bounding box center [674, 411] width 188 height 31
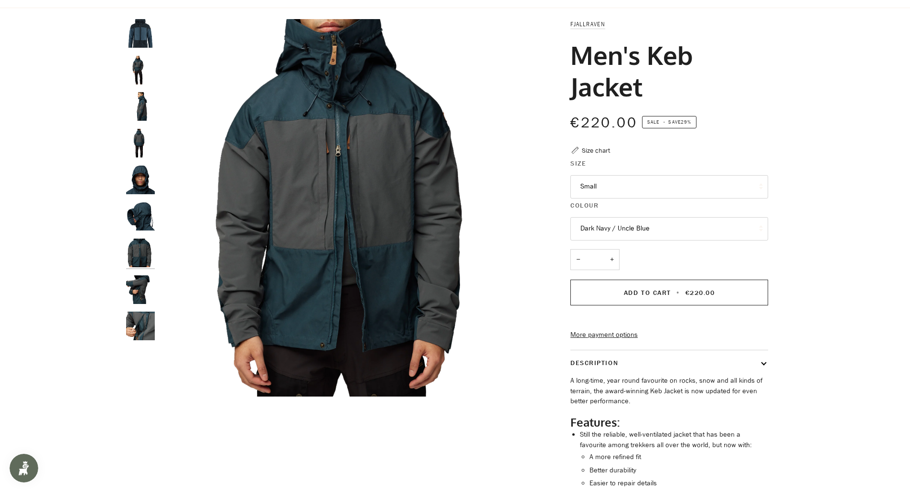
scroll to position [0, 0]
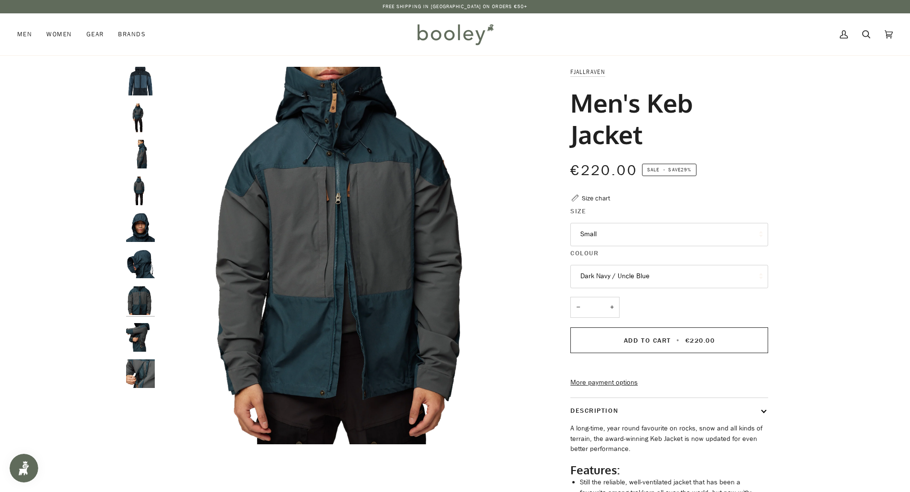
click at [144, 82] on img "Fjallraven Men's Keb Jacket Dark Navy / Uncle Blue - Booley Galway" at bounding box center [140, 81] width 29 height 29
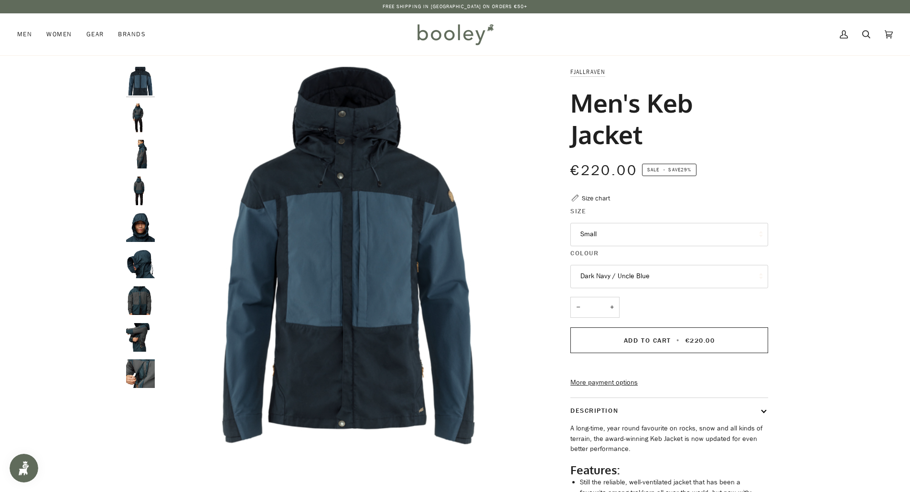
click at [139, 117] on img "Fjallraven Men's Keb Jacket - Booley Galway" at bounding box center [140, 118] width 29 height 29
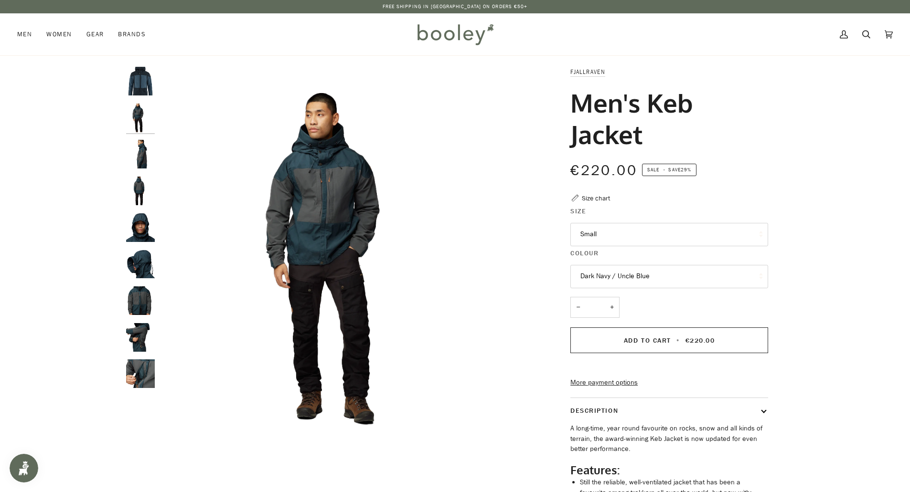
click at [139, 135] on div at bounding box center [142, 232] width 33 height 330
click at [143, 154] on img "Fjallraven Men's Keb Jacket - Booley Galway" at bounding box center [140, 154] width 29 height 29
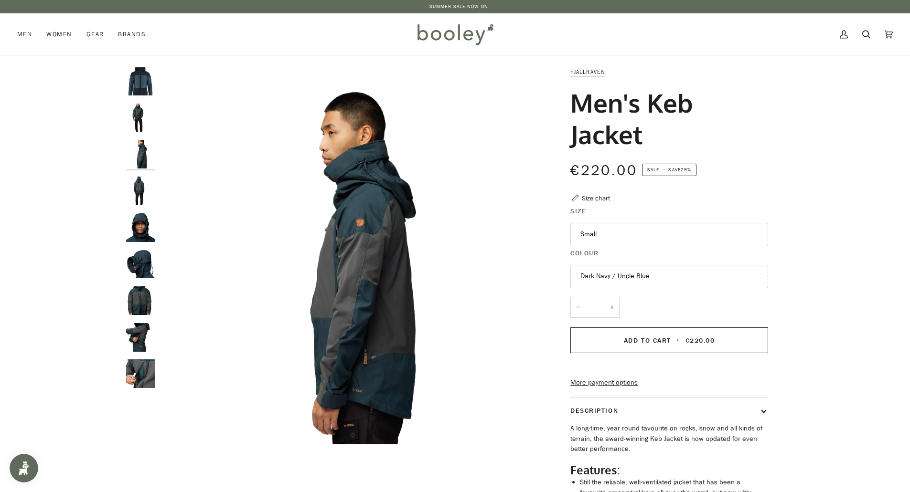
click at [140, 188] on img "Fjallraven Men's Keb Jacket - Booley Galway" at bounding box center [140, 191] width 29 height 29
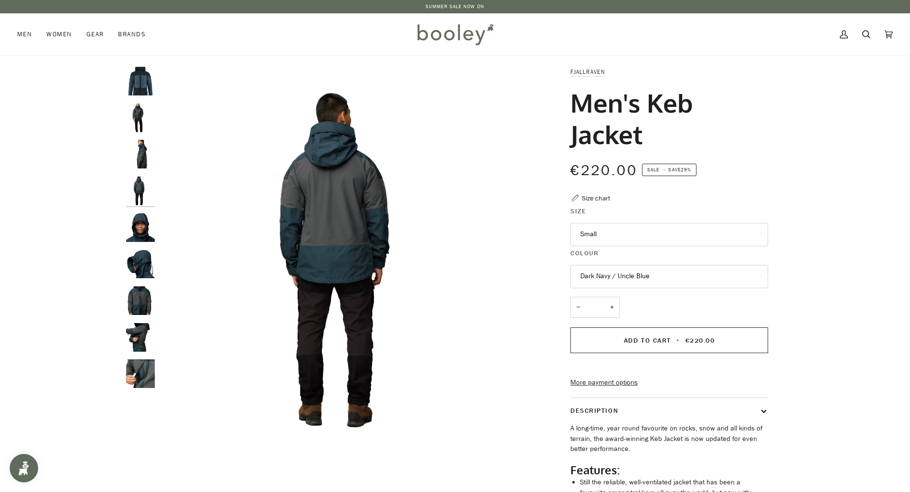
click at [140, 264] on img "Fjallraven Men's Keb Jacket - Booley Galway" at bounding box center [140, 264] width 29 height 29
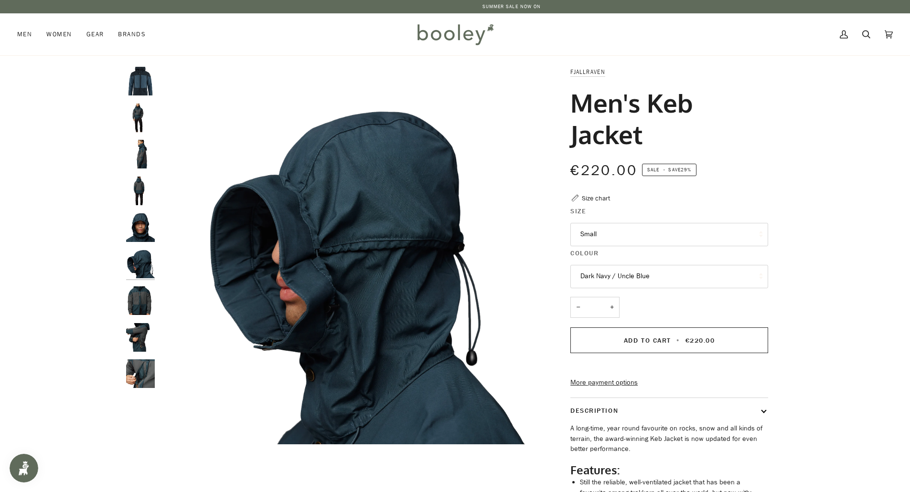
click at [146, 306] on img "Fjallraven Men's Keb Jacket - Booley Galway" at bounding box center [140, 301] width 29 height 29
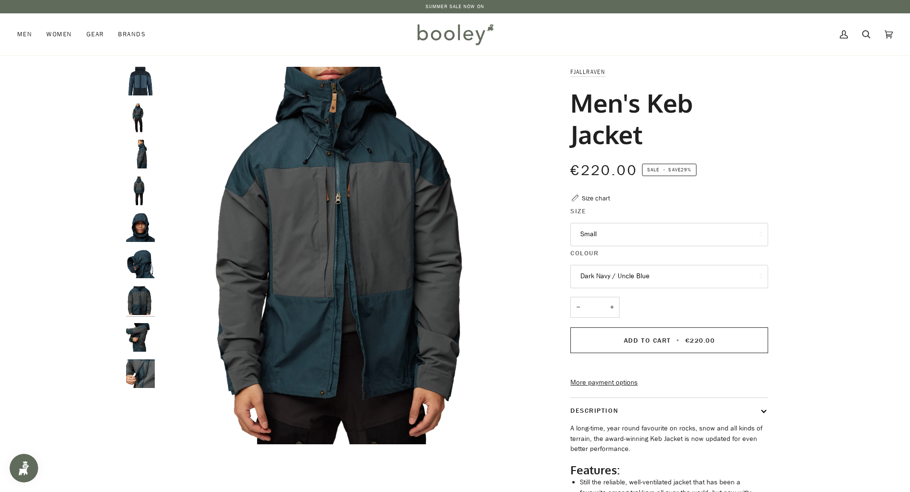
click at [142, 343] on img "Fjallraven Men's Keb Jacket - Booley Galway" at bounding box center [140, 337] width 29 height 29
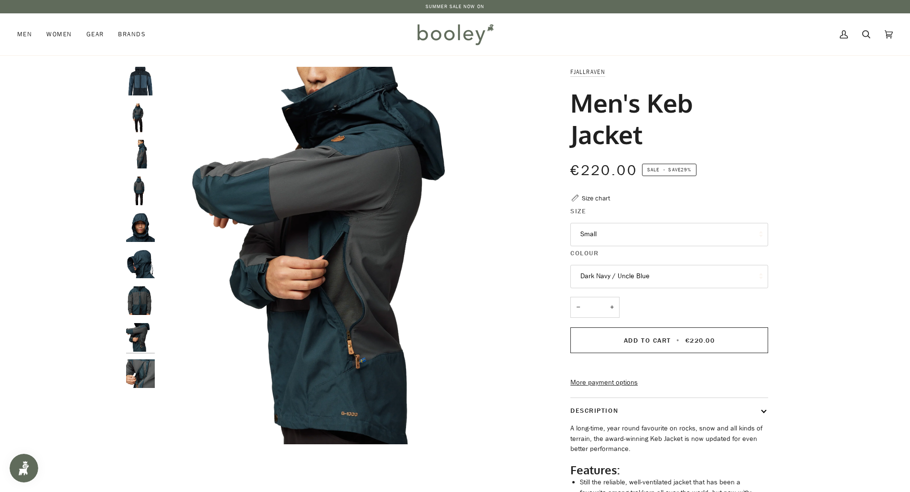
click at [146, 387] on img "Fjallraven Men's Keb Jacket - Booley Galway" at bounding box center [140, 374] width 29 height 29
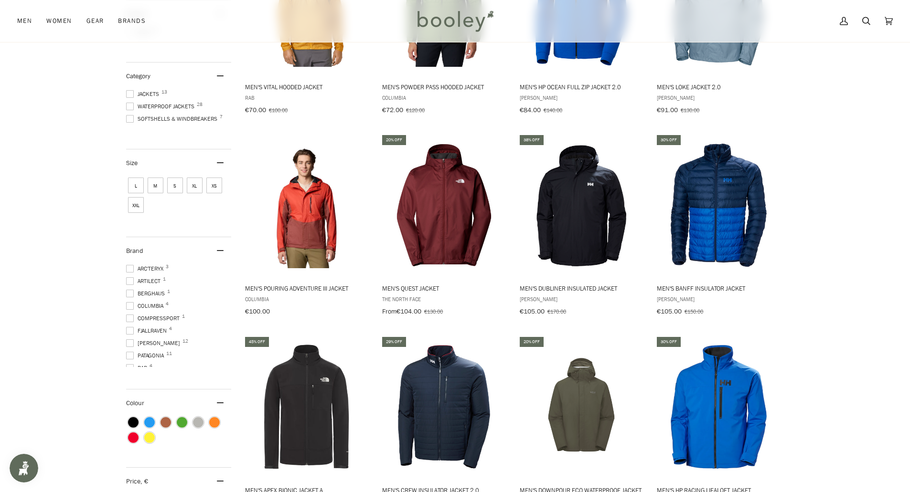
scroll to position [287, 0]
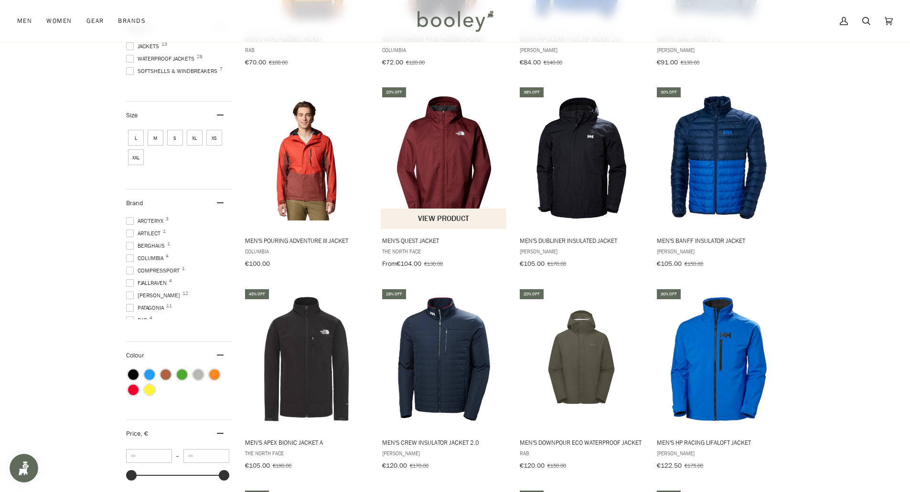
click at [456, 150] on img "Men's Quest Jacket" at bounding box center [444, 158] width 127 height 127
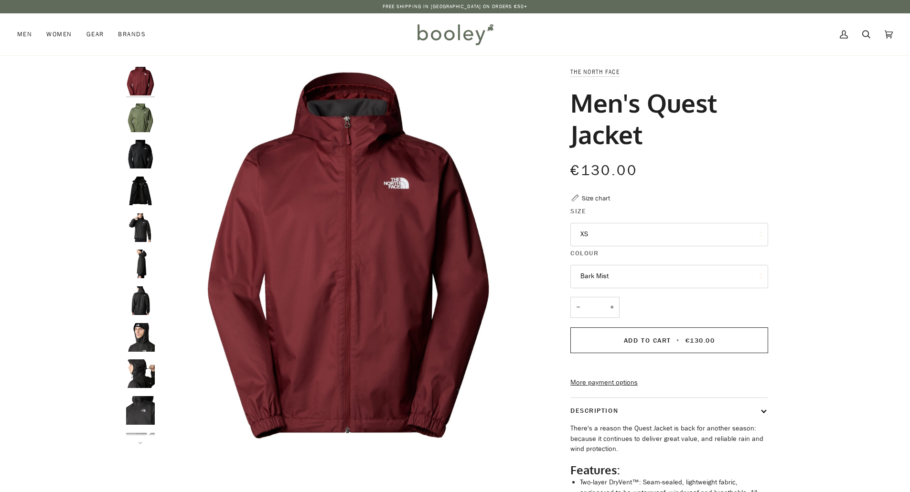
click at [622, 235] on button "XS" at bounding box center [669, 234] width 198 height 23
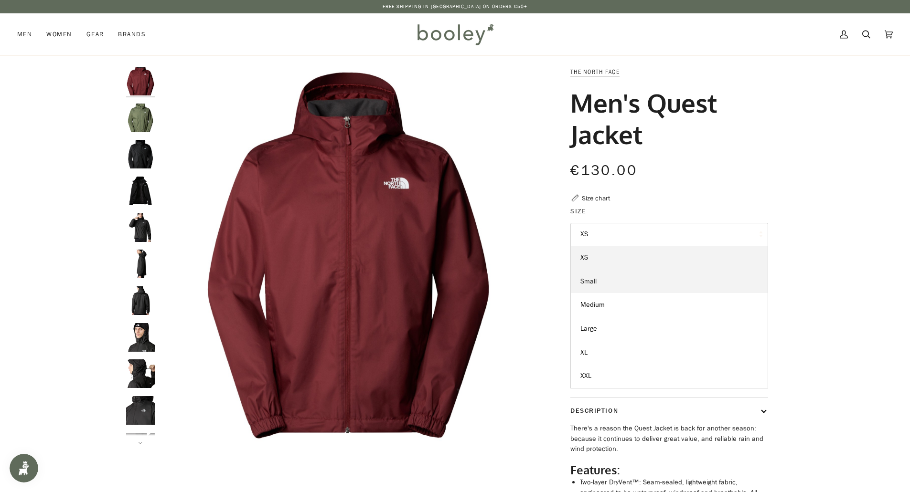
click at [599, 279] on link "Small" at bounding box center [669, 282] width 197 height 24
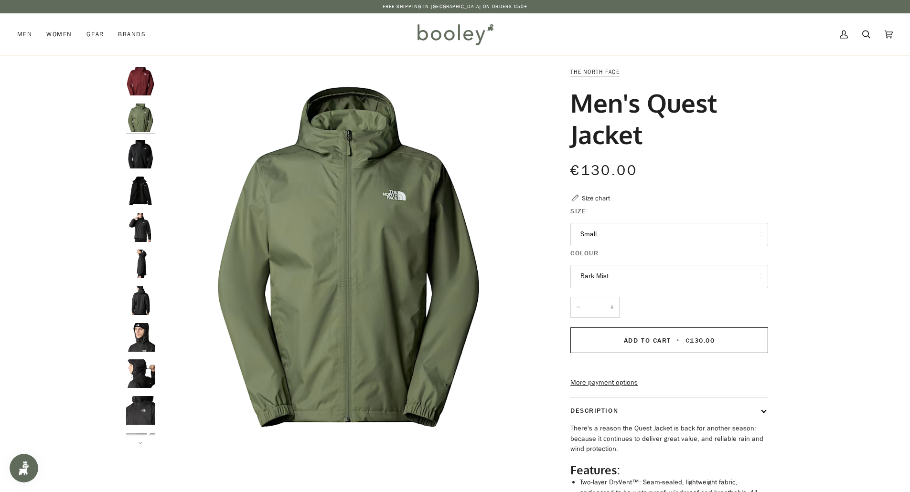
click at [627, 274] on button "Bark Mist" at bounding box center [669, 276] width 198 height 23
click at [606, 349] on span "TNF Black" at bounding box center [594, 346] width 29 height 9
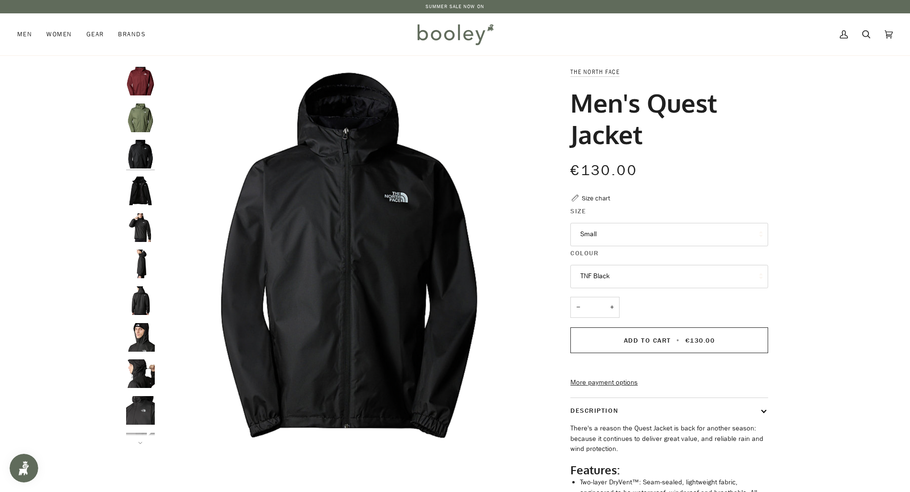
click at [613, 279] on button "TNF Black" at bounding box center [669, 276] width 198 height 23
click at [600, 318] on link "Bark Mist" at bounding box center [669, 323] width 197 height 24
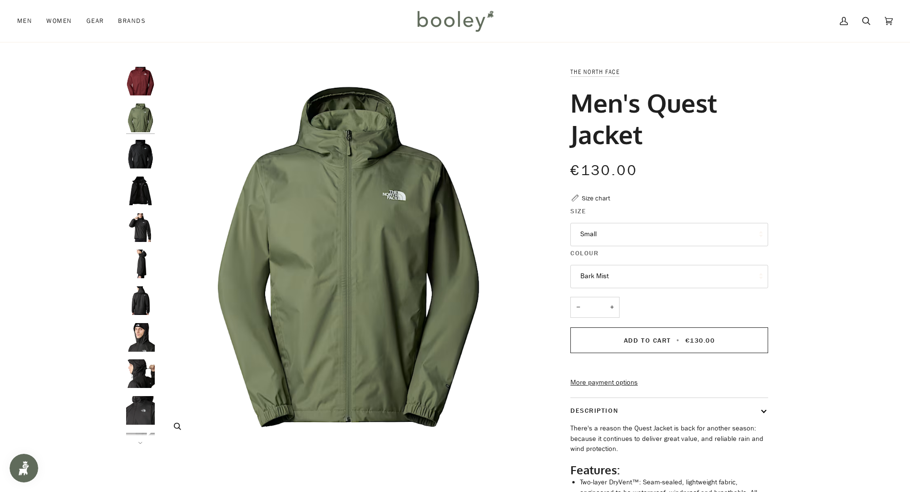
scroll to position [48, 0]
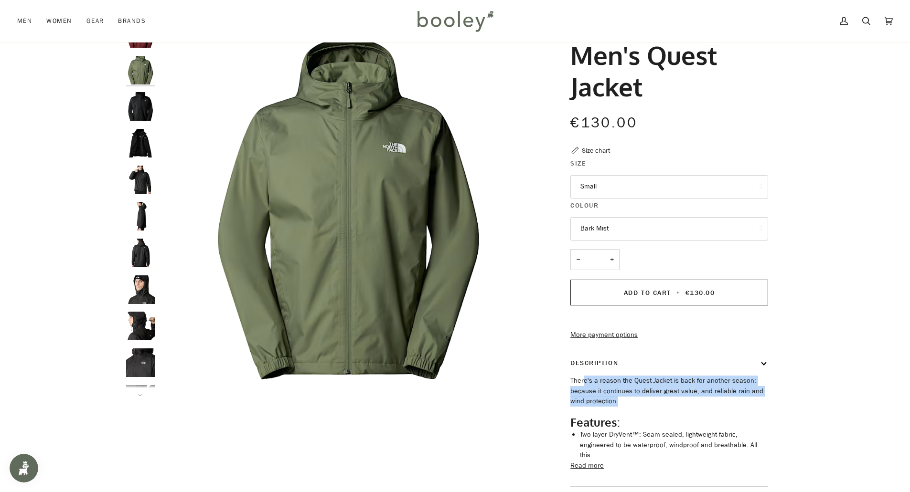
drag, startPoint x: 583, startPoint y: 400, endPoint x: 620, endPoint y: 422, distance: 43.3
click at [620, 407] on p "There's a reason the Quest Jacket is back for another season: because it contin…" at bounding box center [669, 391] width 198 height 31
click at [658, 407] on p "There's a reason the Quest Jacket is back for another season: because it contin…" at bounding box center [669, 391] width 198 height 31
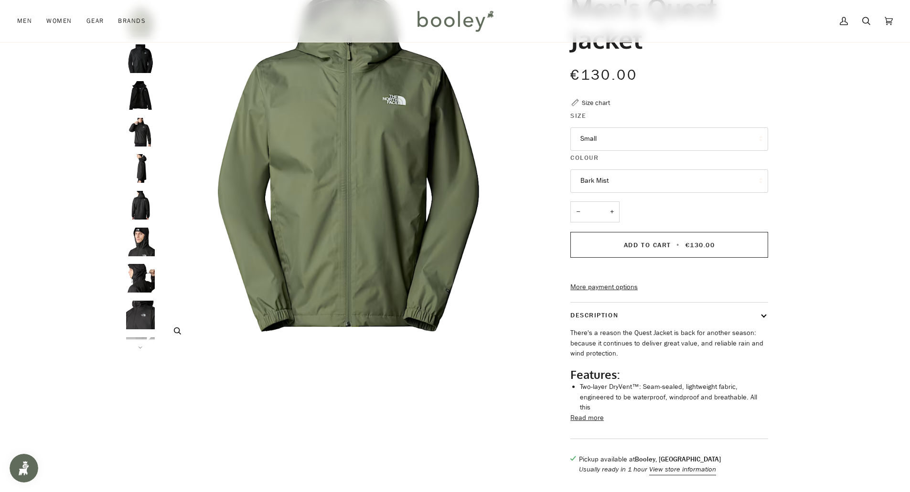
scroll to position [0, 0]
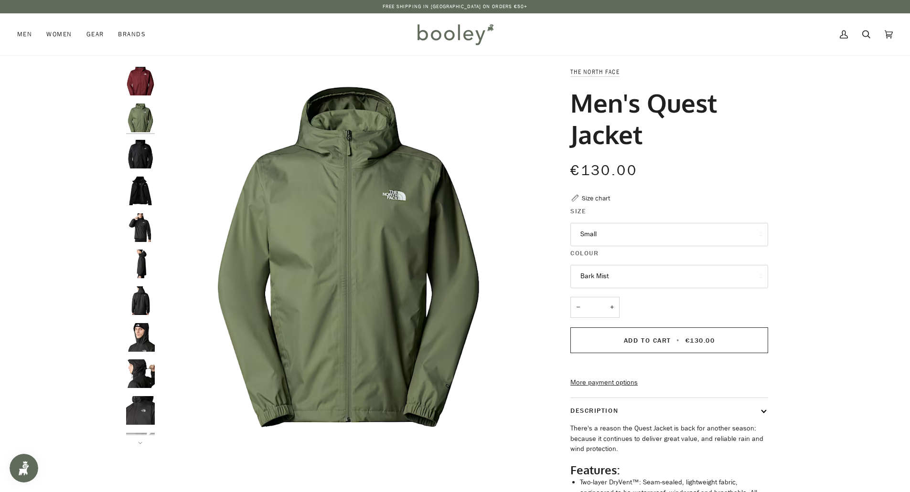
click at [147, 114] on img "The North Face Men's Quest Jacket Bark Mist - Booley Galway" at bounding box center [140, 118] width 29 height 29
click at [139, 157] on img "The North Face Men's Quest Jacket TNF Black - Booley Galway" at bounding box center [140, 154] width 29 height 29
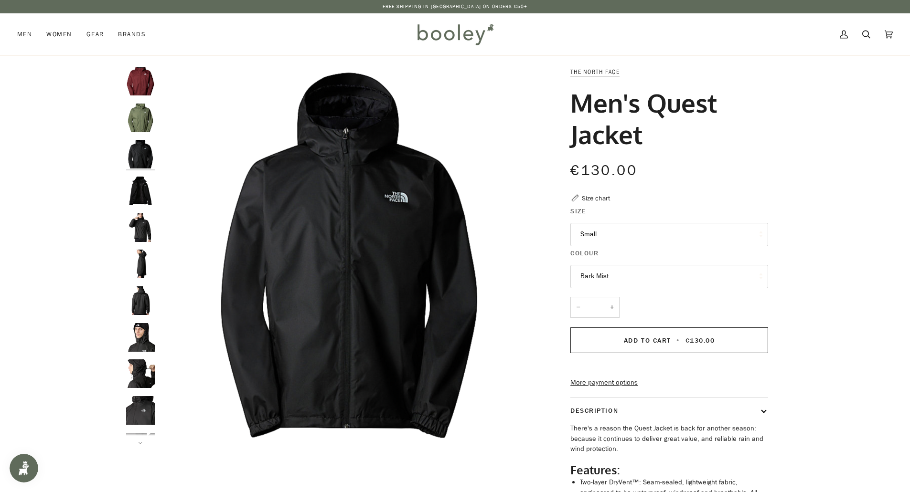
click at [138, 191] on img "The North Face Men's Quest Jacket TNF Black - Booley Galway" at bounding box center [140, 191] width 29 height 29
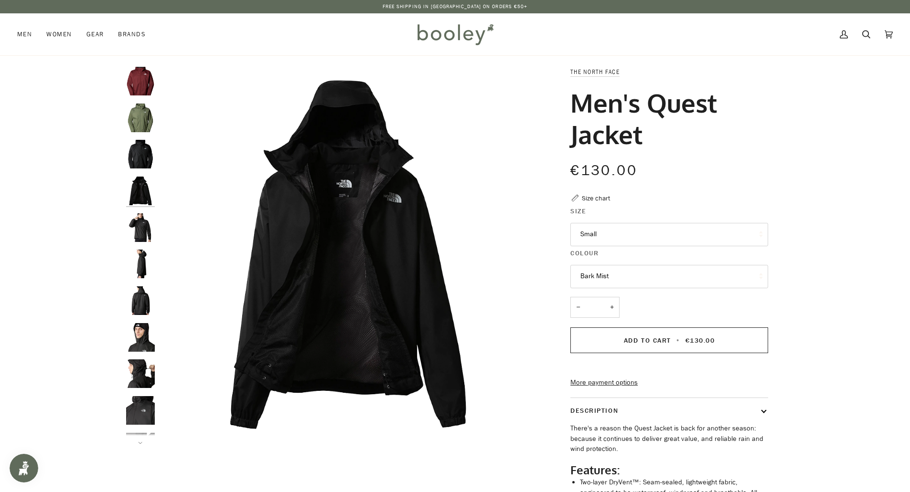
click at [149, 232] on img "The North Face Men's Quest Jacket TNF Black - Booley Galway" at bounding box center [140, 228] width 29 height 29
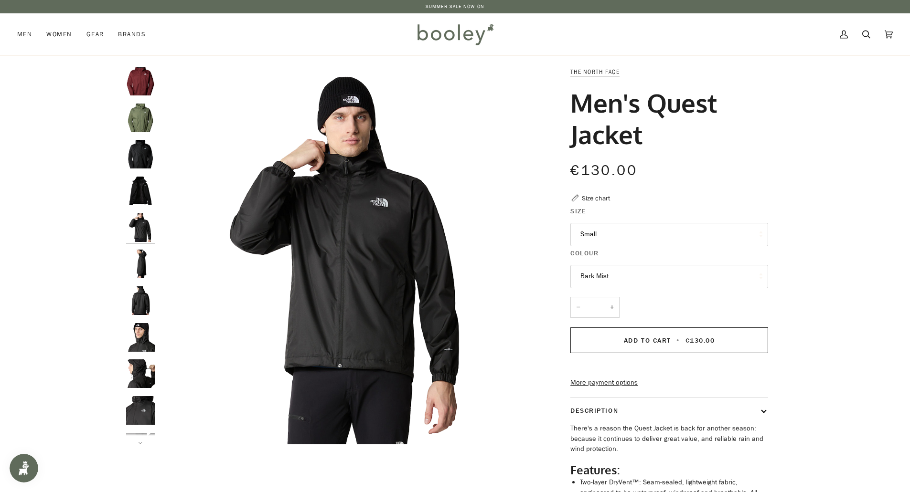
click at [143, 271] on img "The North Face Men's Quest Jacket TNF Black - Booley Galway" at bounding box center [140, 264] width 29 height 29
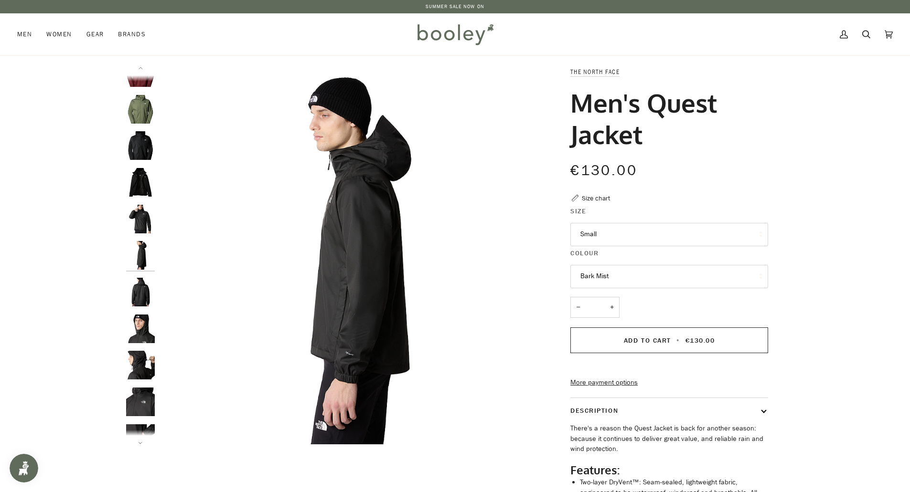
click at [147, 340] on img "The North Face Men's Quest Jacket TNF Black - Booley Galway" at bounding box center [140, 329] width 29 height 29
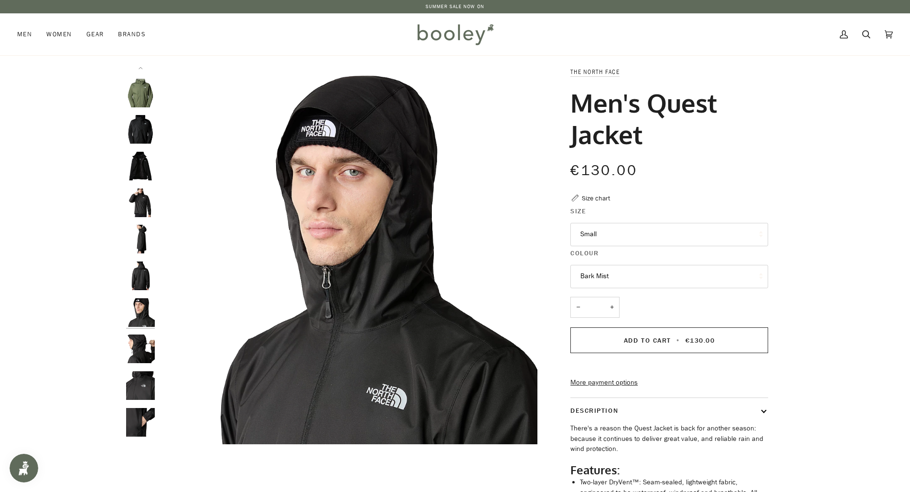
click at [141, 376] on img "The North Face Men's Quest Jacket TNF Black - Booley Galway" at bounding box center [140, 386] width 29 height 29
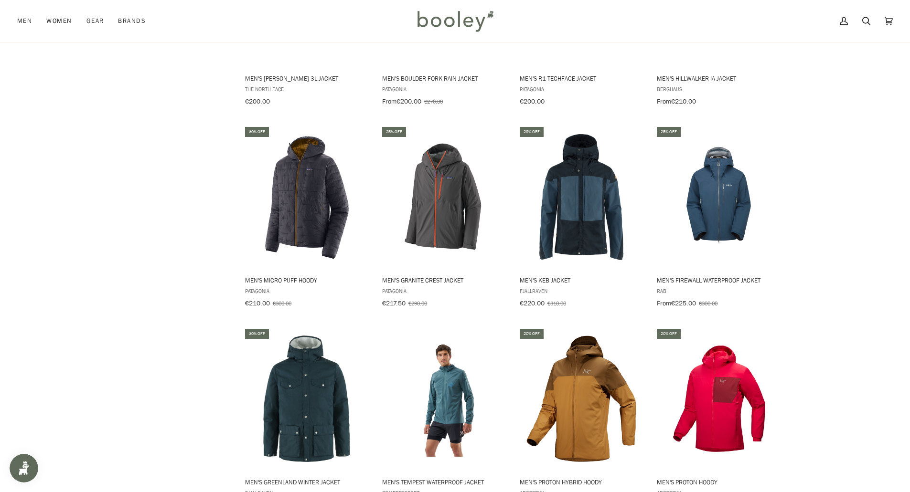
scroll to position [1621, 0]
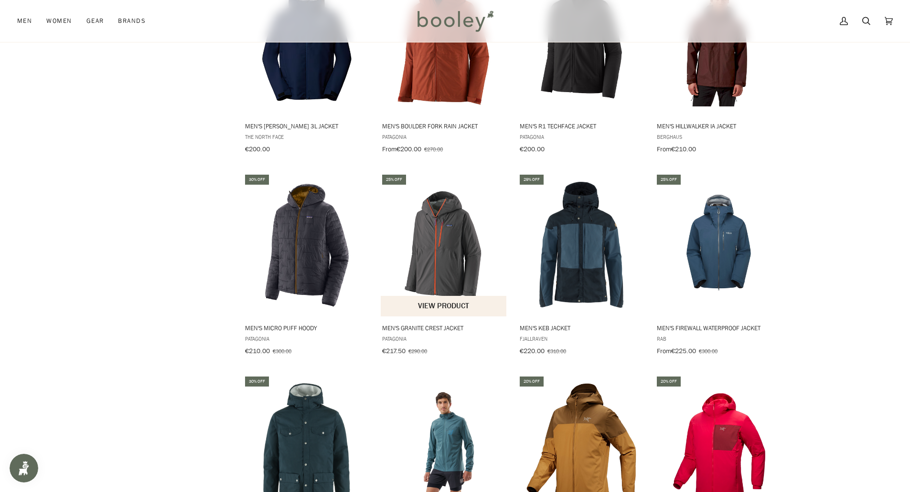
click at [437, 214] on img "Men's Granite Crest Jacket" at bounding box center [444, 245] width 127 height 127
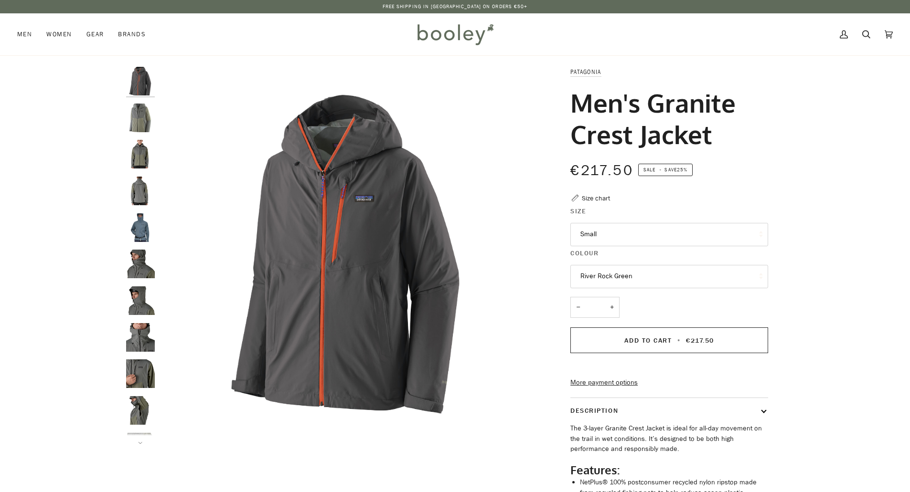
click at [616, 277] on button "River Rock Green" at bounding box center [669, 276] width 198 height 23
click at [601, 323] on span "River Rock Green" at bounding box center [606, 323] width 52 height 9
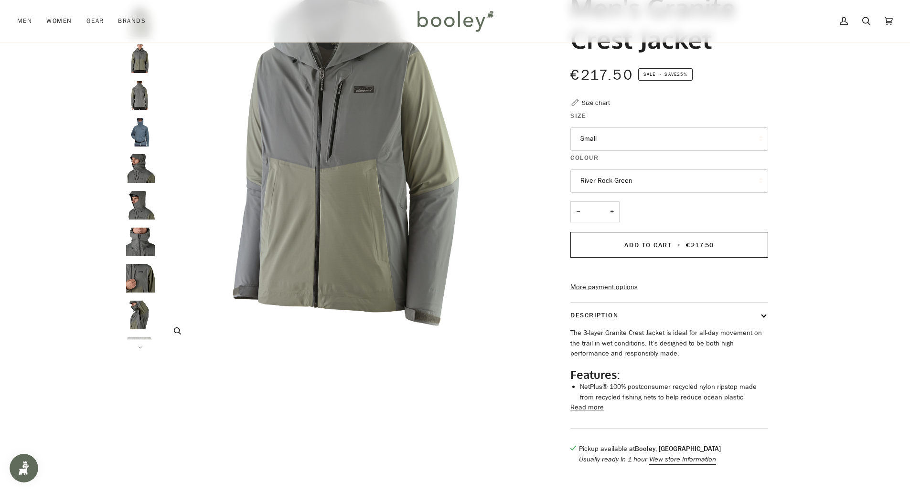
scroll to position [143, 0]
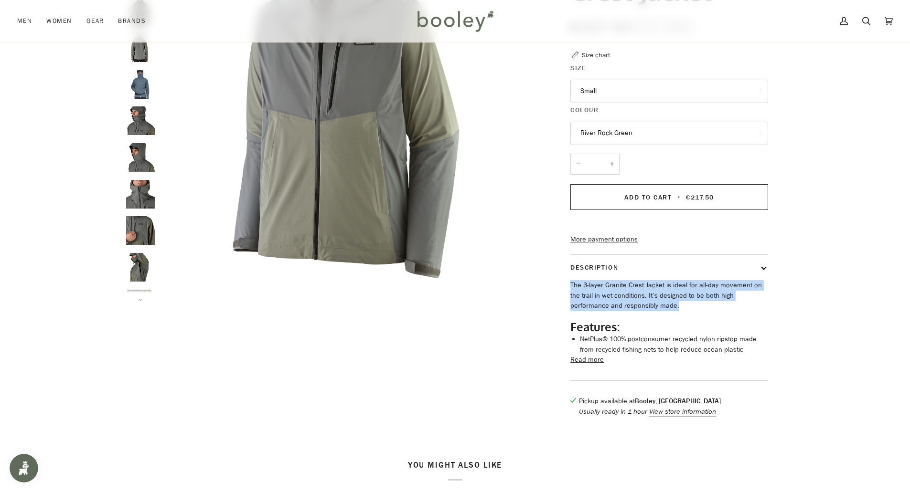
drag, startPoint x: 576, startPoint y: 303, endPoint x: 657, endPoint y: 322, distance: 83.4
click at [645, 311] on p "The 3-layer Granite Crest Jacket is ideal for all-day movement on the trail in …" at bounding box center [669, 295] width 198 height 31
click at [678, 311] on p "The 3-layer Granite Crest Jacket is ideal for all-day movement on the trail in …" at bounding box center [669, 295] width 198 height 31
click at [593, 365] on button "Read more" at bounding box center [586, 360] width 33 height 11
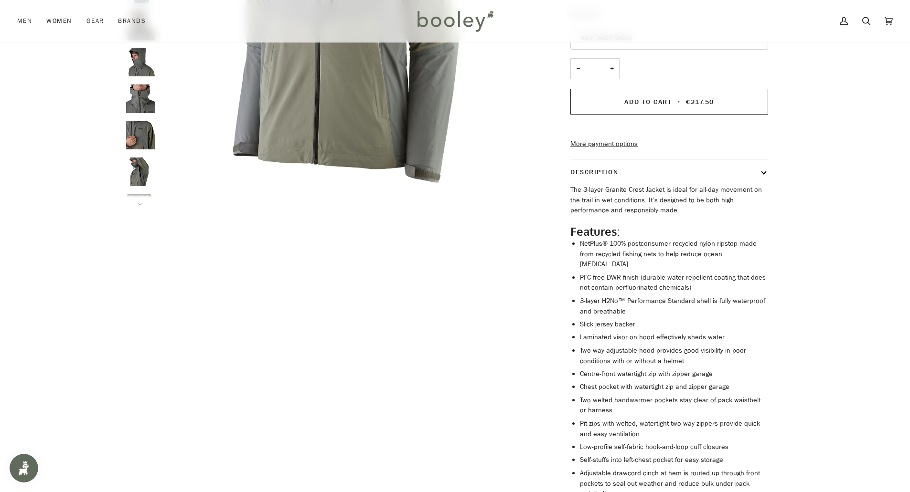
scroll to position [0, 0]
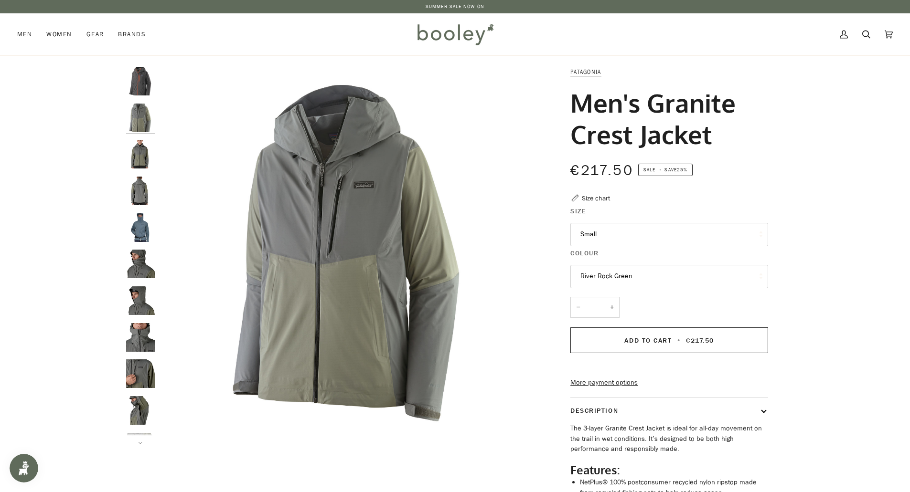
click at [143, 231] on img "Patagonia Men's Granite Crest Jacket - Booley Galway" at bounding box center [140, 228] width 29 height 29
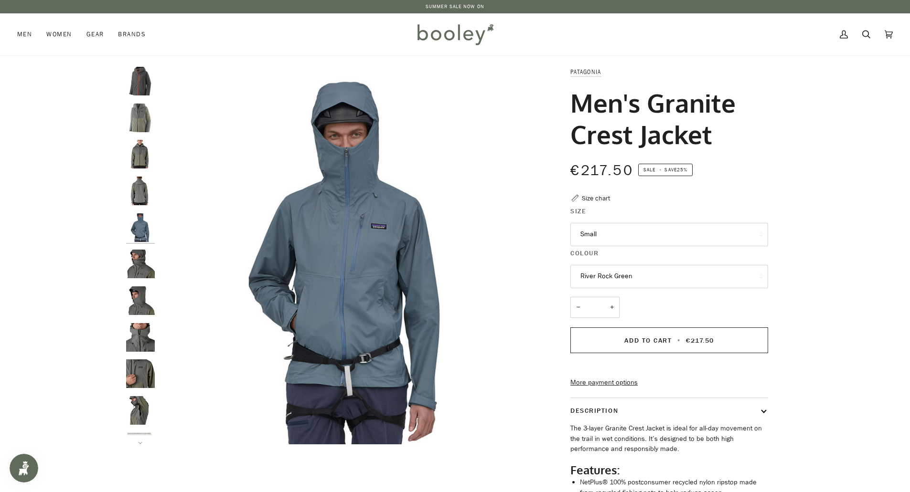
click at [140, 264] on img "Patagonia Men's Granite Crest Jacket River Rock Green - Booley Galway" at bounding box center [140, 264] width 29 height 29
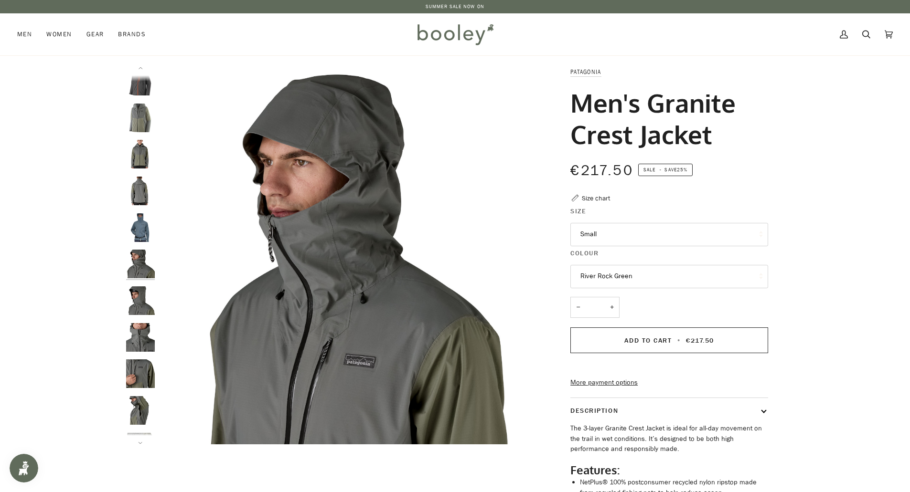
scroll to position [9, 0]
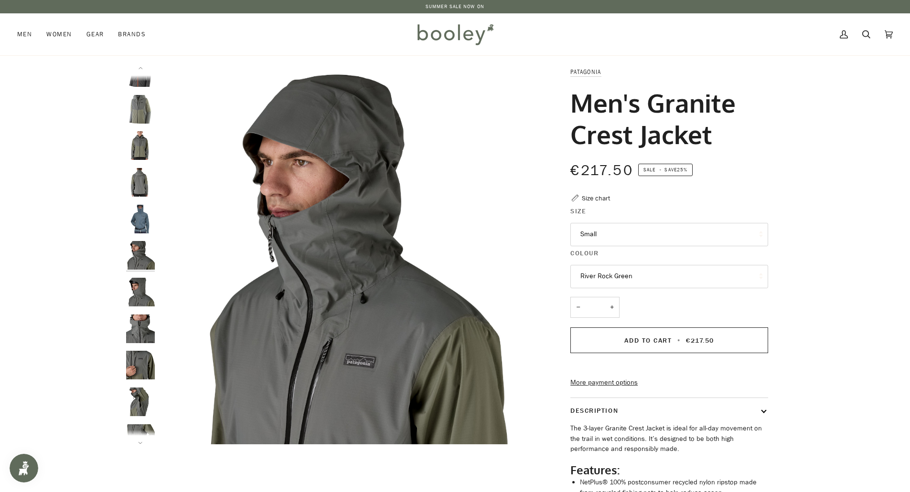
click at [144, 299] on img "Patagonia Men's Granite Crest Jacket River Rock Green - Booley Galway" at bounding box center [140, 292] width 29 height 29
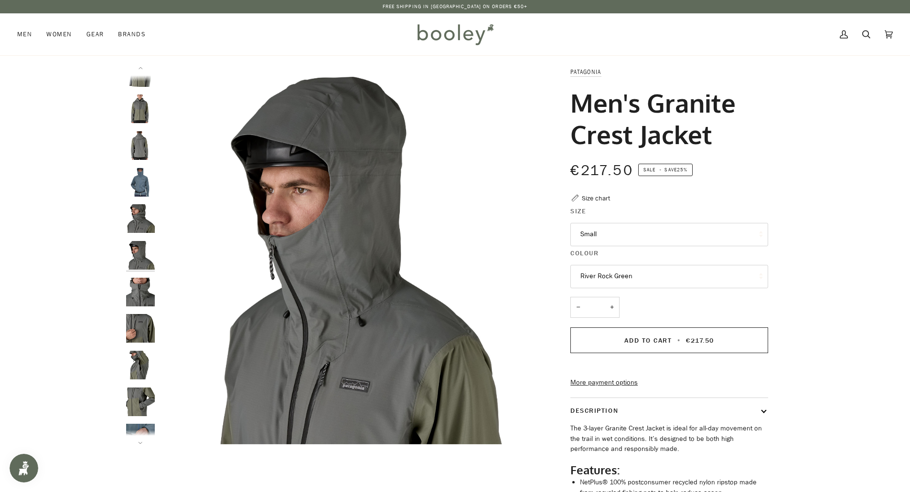
click at [148, 331] on img "Patagonia Men's Granite Crest Jacket River Rock Green - Booley Galway" at bounding box center [140, 328] width 29 height 29
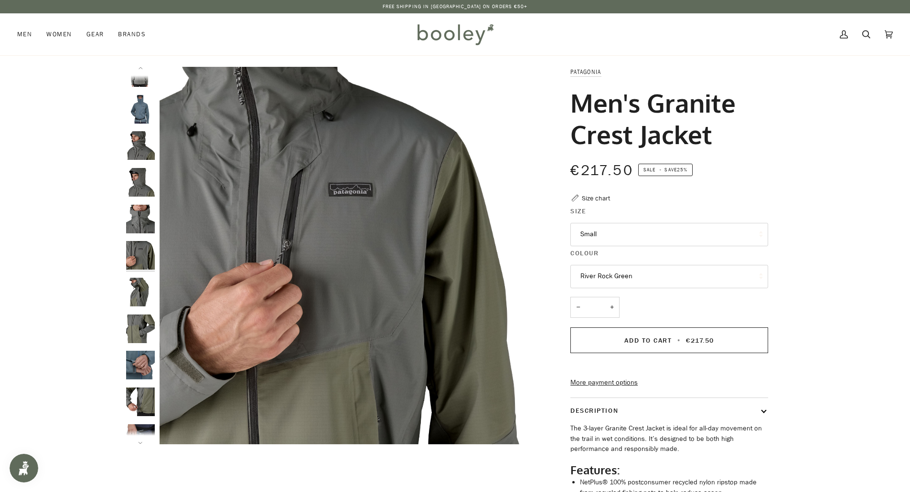
click at [139, 364] on img "Patagonia Men's Granite Crest Jacket - Booley Galway" at bounding box center [140, 365] width 29 height 29
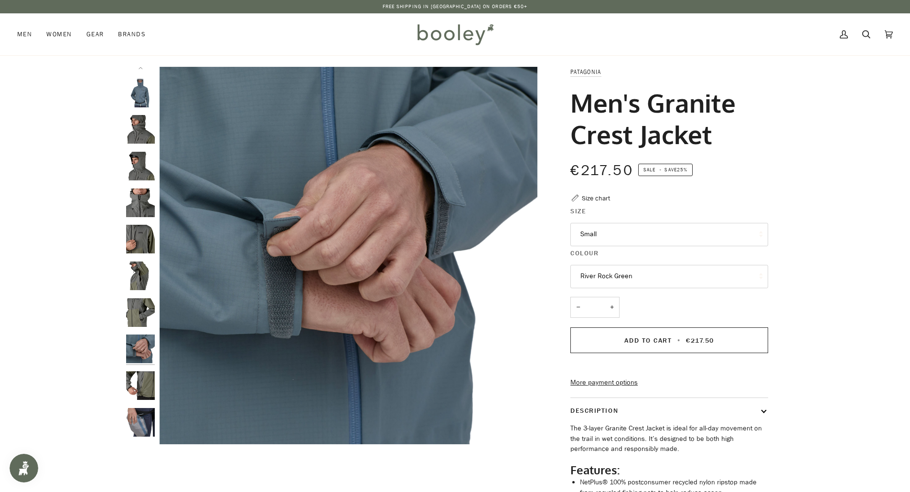
click at [144, 395] on img "Patagonia Men's Granite Crest Jacket River Rock Green - Booley Galway" at bounding box center [140, 386] width 29 height 29
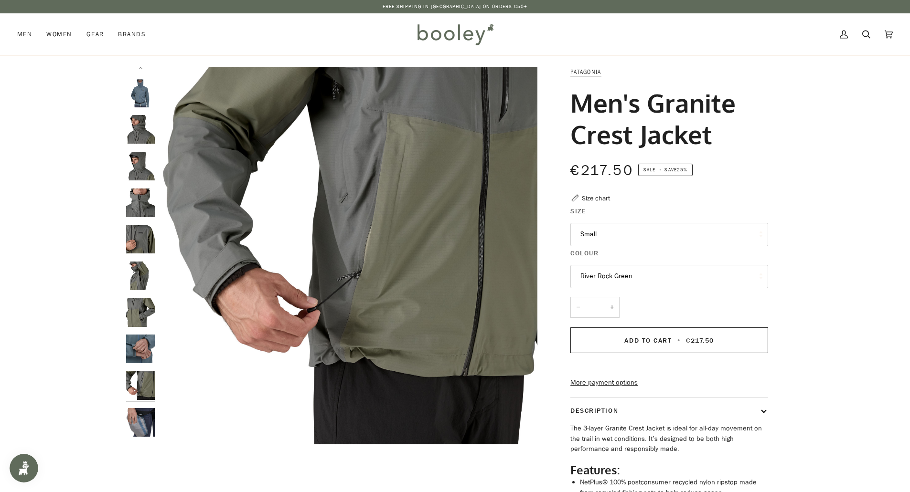
click at [142, 419] on img "Patagonia Men's Granite Crest Jacket - Booley Galway" at bounding box center [140, 422] width 29 height 29
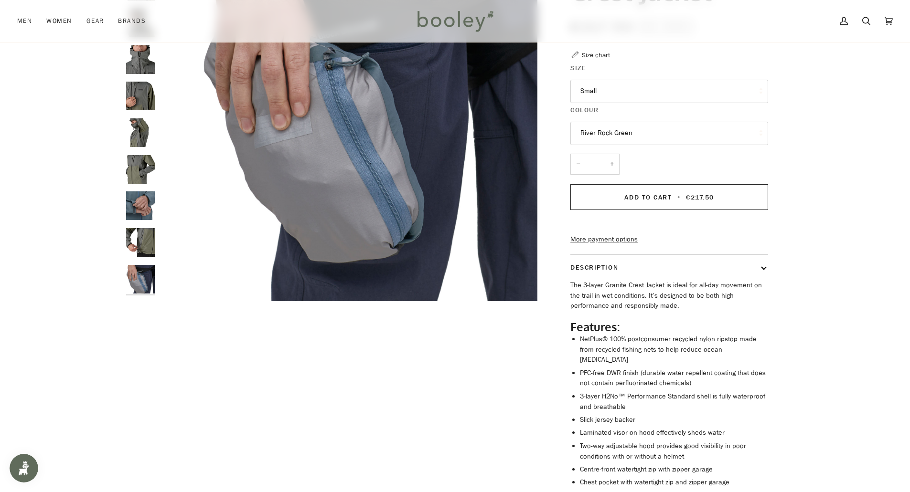
scroll to position [0, 0]
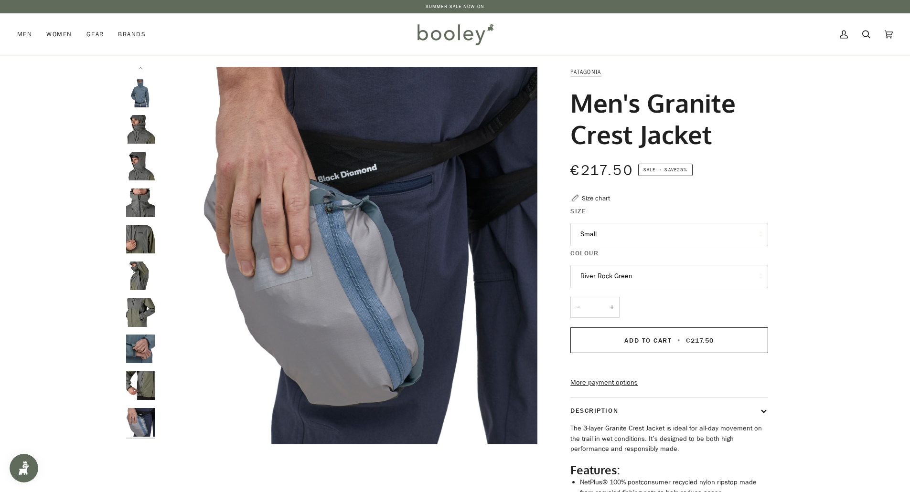
click at [133, 347] on img "Patagonia Men's Granite Crest Jacket - Booley Galway" at bounding box center [140, 349] width 29 height 29
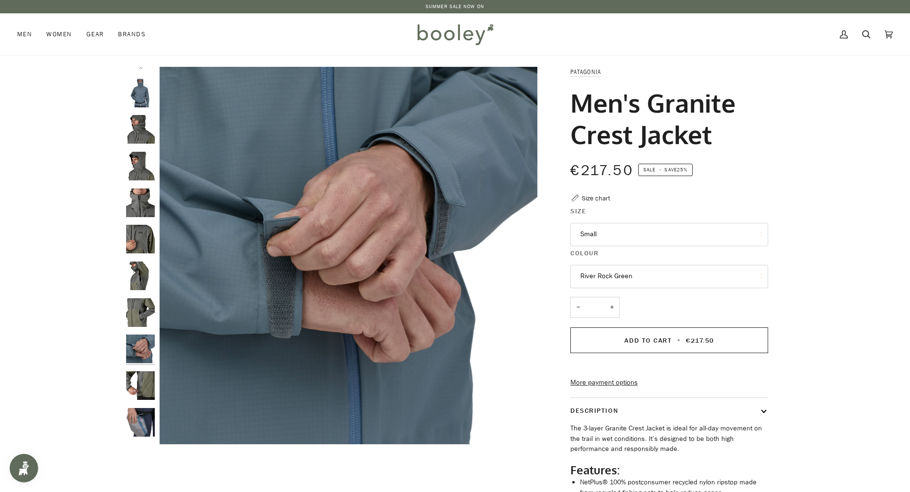
click at [131, 379] on img "Patagonia Men's Granite Crest Jacket River Rock Green - Booley Galway" at bounding box center [140, 386] width 29 height 29
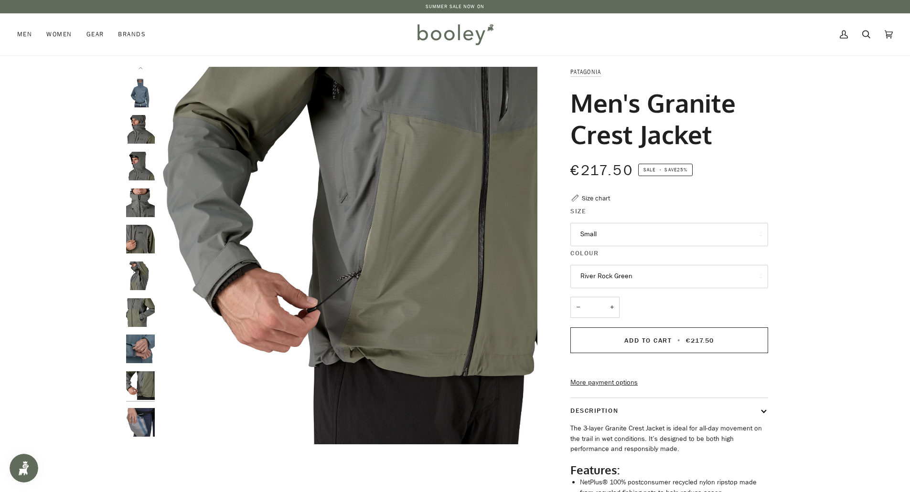
click at [138, 312] on img "Patagonia Men's Granite Crest Jacket River Rock Green - Booley Galway" at bounding box center [140, 313] width 29 height 29
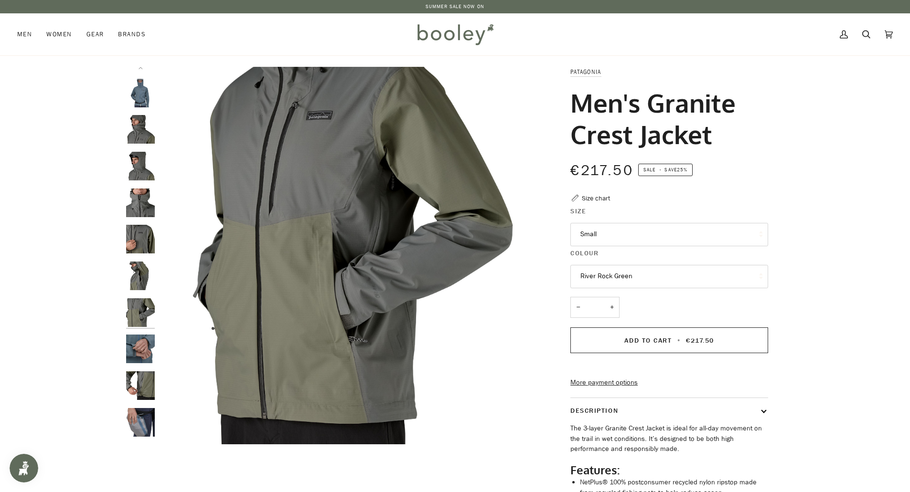
click at [140, 260] on div at bounding box center [142, 256] width 33 height 378
click at [143, 240] on img "Patagonia Men's Granite Crest Jacket River Rock Green - Booley Galway" at bounding box center [140, 239] width 29 height 29
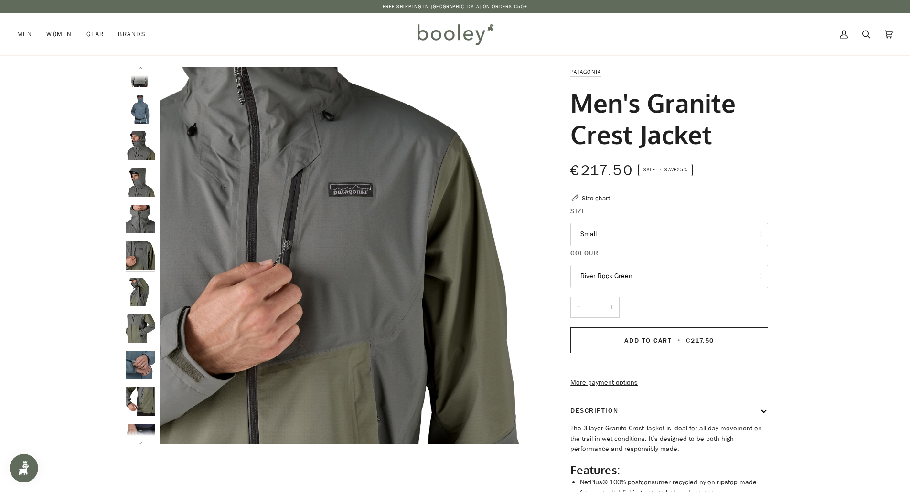
click at [142, 207] on img "Patagonia Men's Granite Crest Jacket River Rock Green - Booley Galway" at bounding box center [140, 219] width 29 height 29
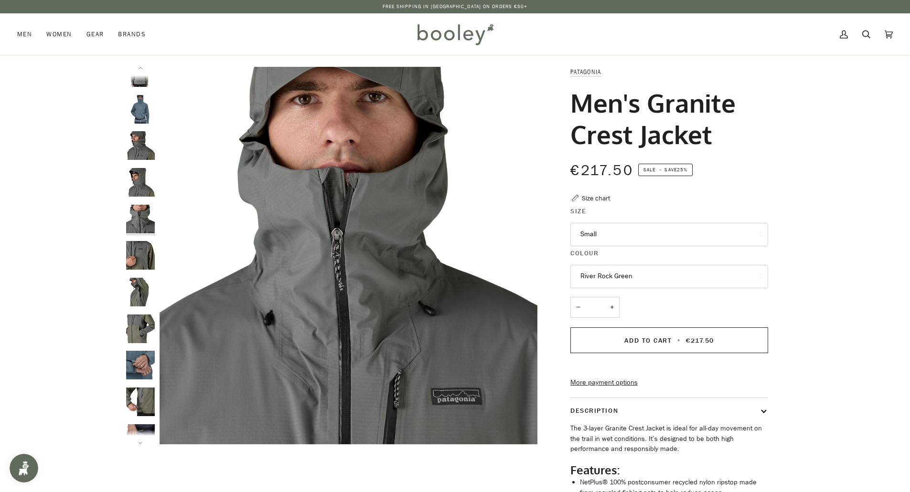
scroll to position [82, 0]
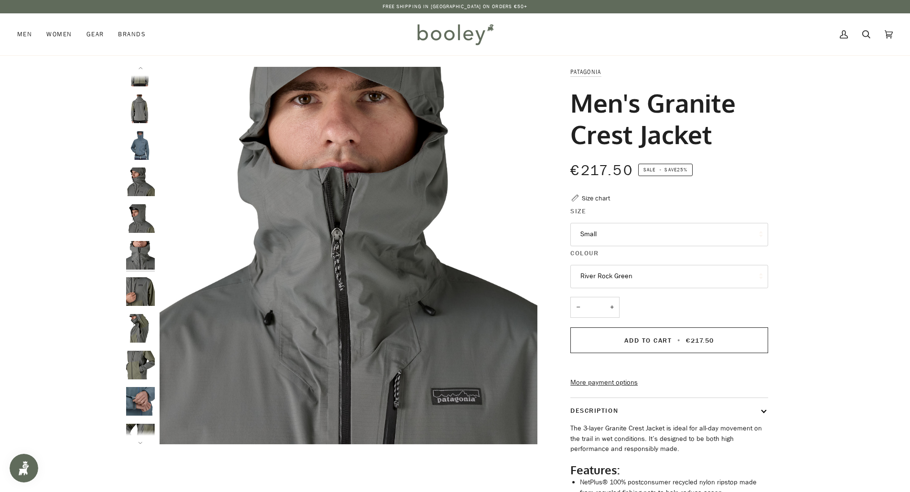
click at [144, 182] on img "Patagonia Men's Granite Crest Jacket River Rock Green - Booley Galway" at bounding box center [140, 182] width 29 height 29
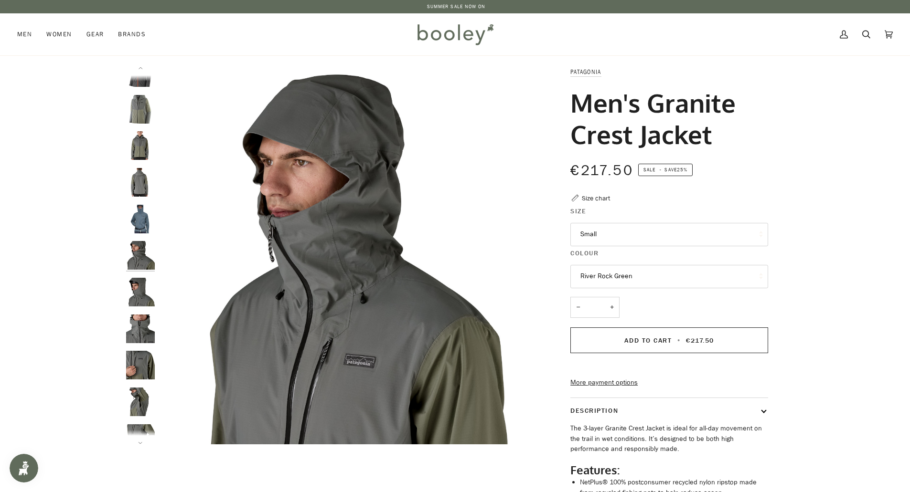
click at [142, 148] on img "Patagonia Men's Granite Crest Jacket River Rock Green - Booley Galway" at bounding box center [140, 145] width 29 height 29
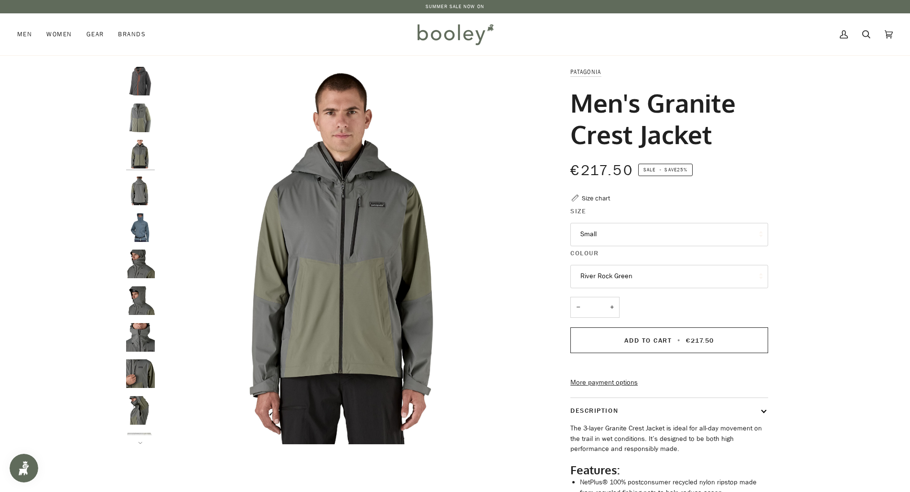
click at [141, 115] on img "Patagonia Men's Granite Crest Jacket River Rock Green - Booley Galway" at bounding box center [140, 118] width 29 height 29
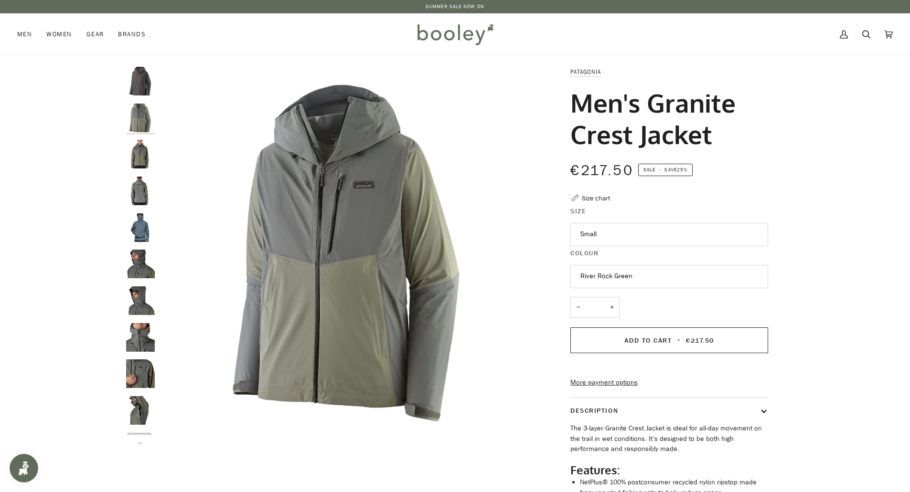
click at [140, 89] on img "Patagonia Men's Granite Crest Jacket Forge Grey - Booley Galway" at bounding box center [140, 81] width 29 height 29
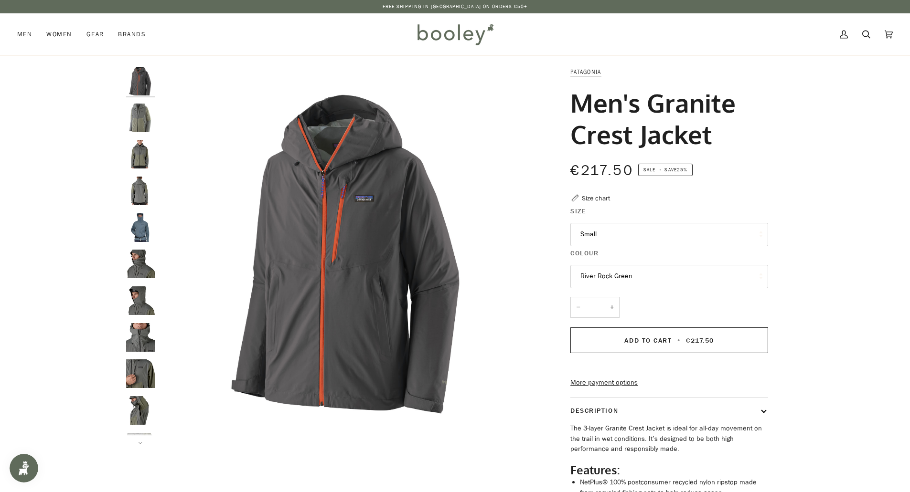
click at [642, 273] on button "River Rock Green" at bounding box center [669, 276] width 198 height 23
click at [603, 299] on span "Forge Grey" at bounding box center [596, 299] width 32 height 9
click at [622, 273] on button "Forge Grey" at bounding box center [669, 276] width 198 height 23
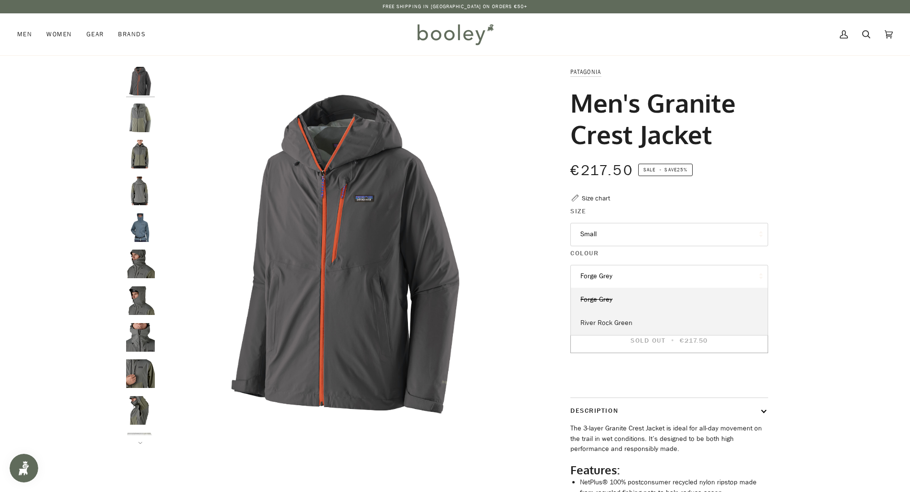
click at [605, 324] on span "River Rock Green" at bounding box center [606, 323] width 52 height 9
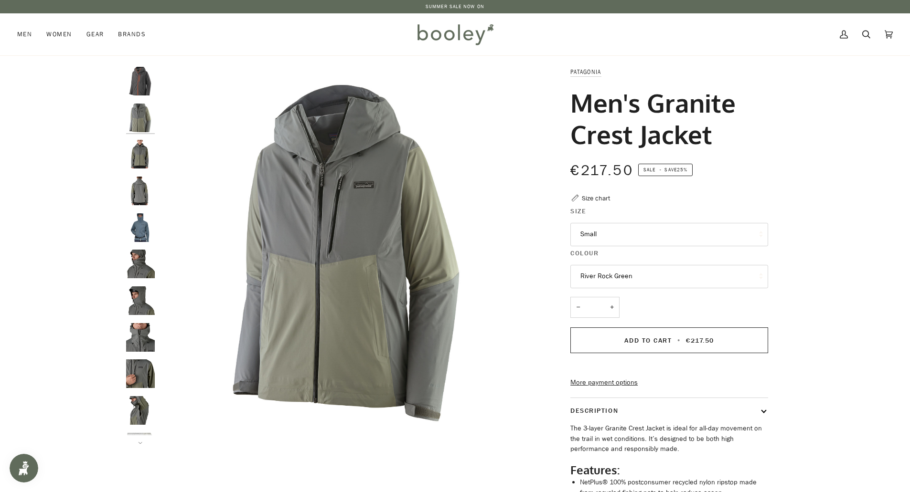
click at [645, 283] on button "River Rock Green" at bounding box center [669, 276] width 198 height 23
click at [522, 273] on img "Patagonia Men's Granite Crest Jacket River Rock Green - Booley Galway" at bounding box center [349, 256] width 378 height 378
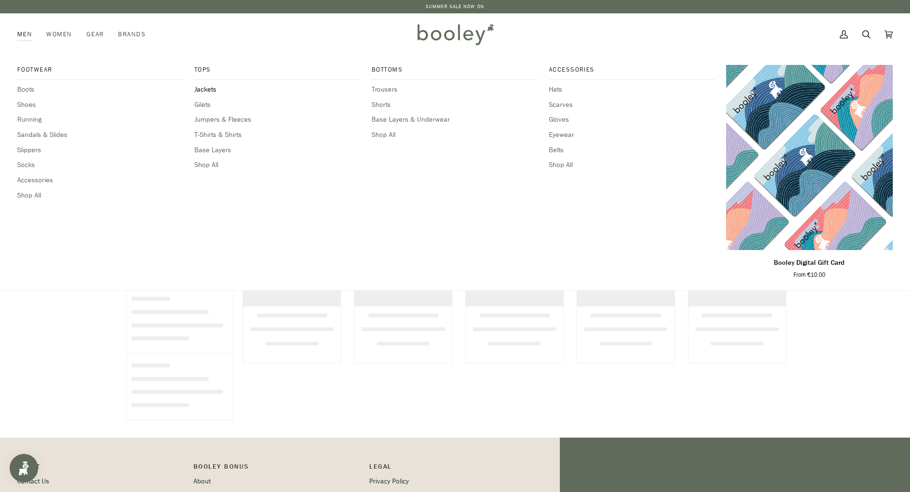
click at [203, 90] on span "Jackets" at bounding box center [277, 90] width 167 height 11
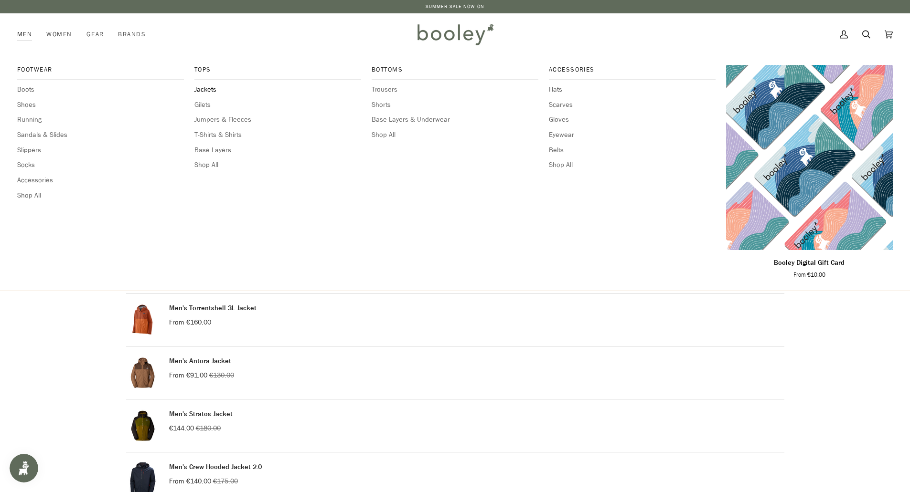
click at [207, 87] on span "Jackets" at bounding box center [277, 90] width 167 height 11
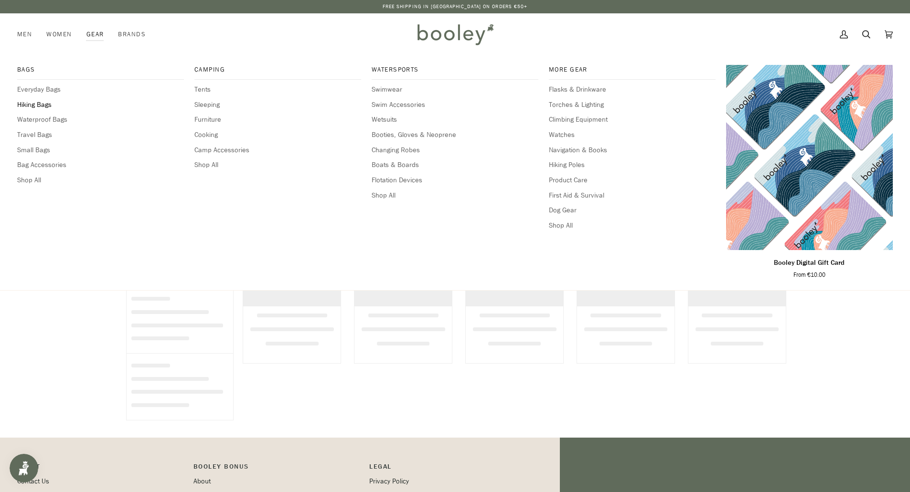
click at [33, 103] on span "Hiking Bags" at bounding box center [100, 105] width 167 height 11
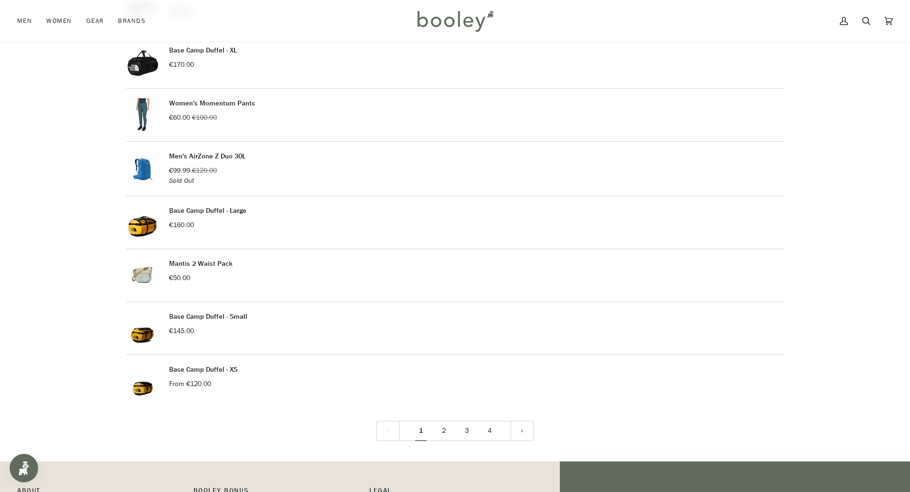
scroll to position [1051, 0]
